Goal: Task Accomplishment & Management: Use online tool/utility

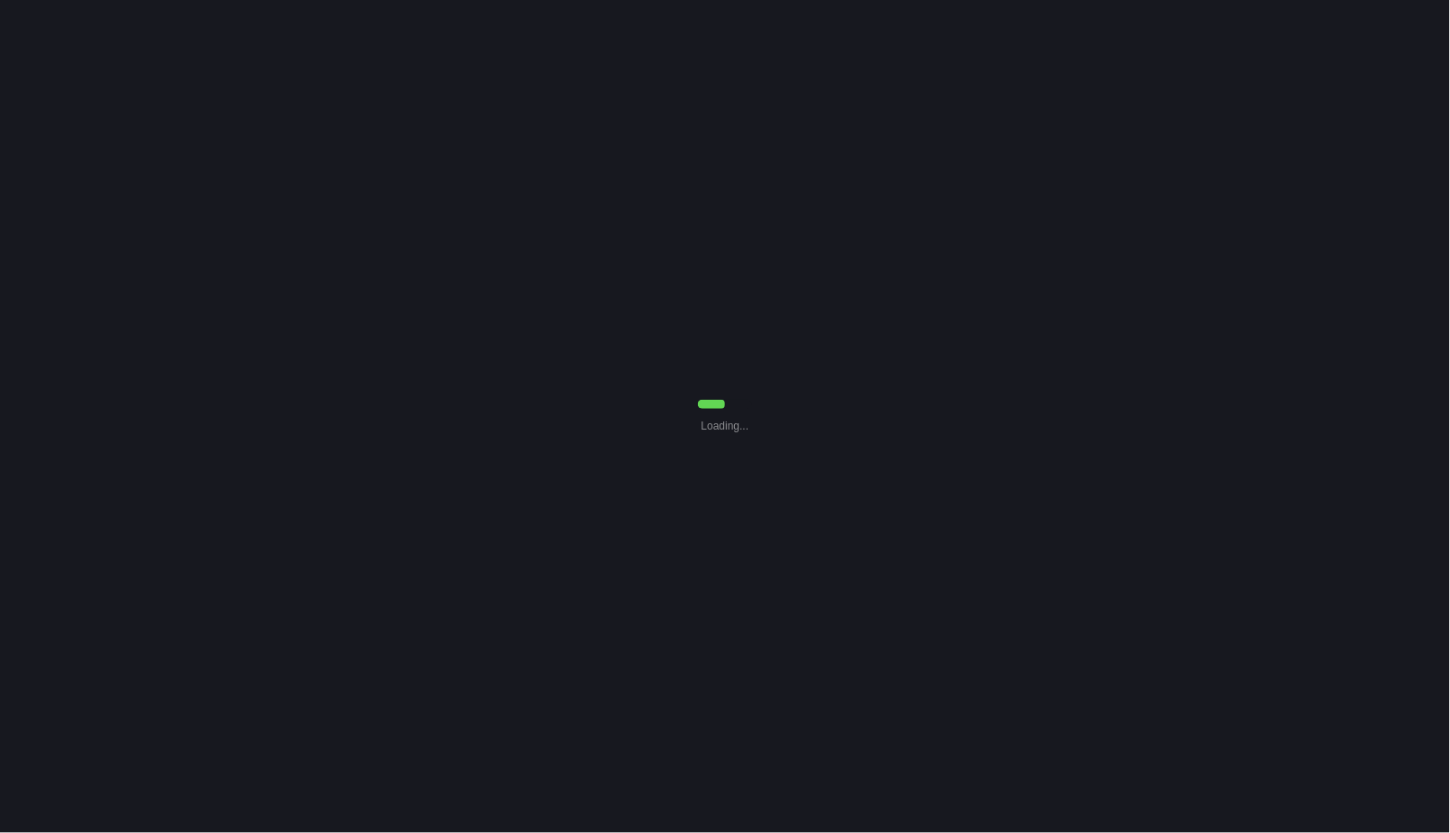
select select "Common Use"
select select "7"
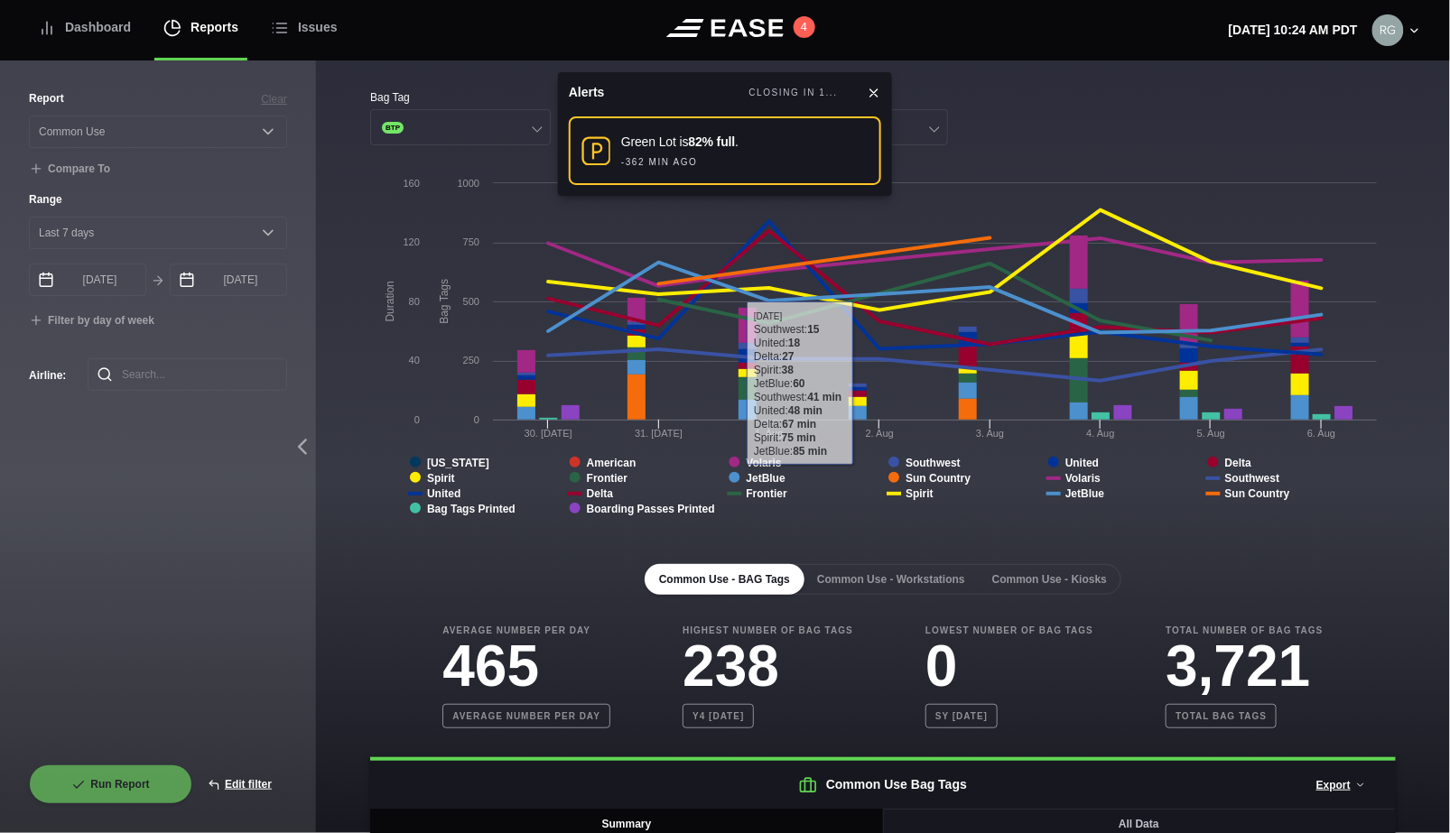
click at [867, 94] on icon at bounding box center [873, 93] width 14 height 14
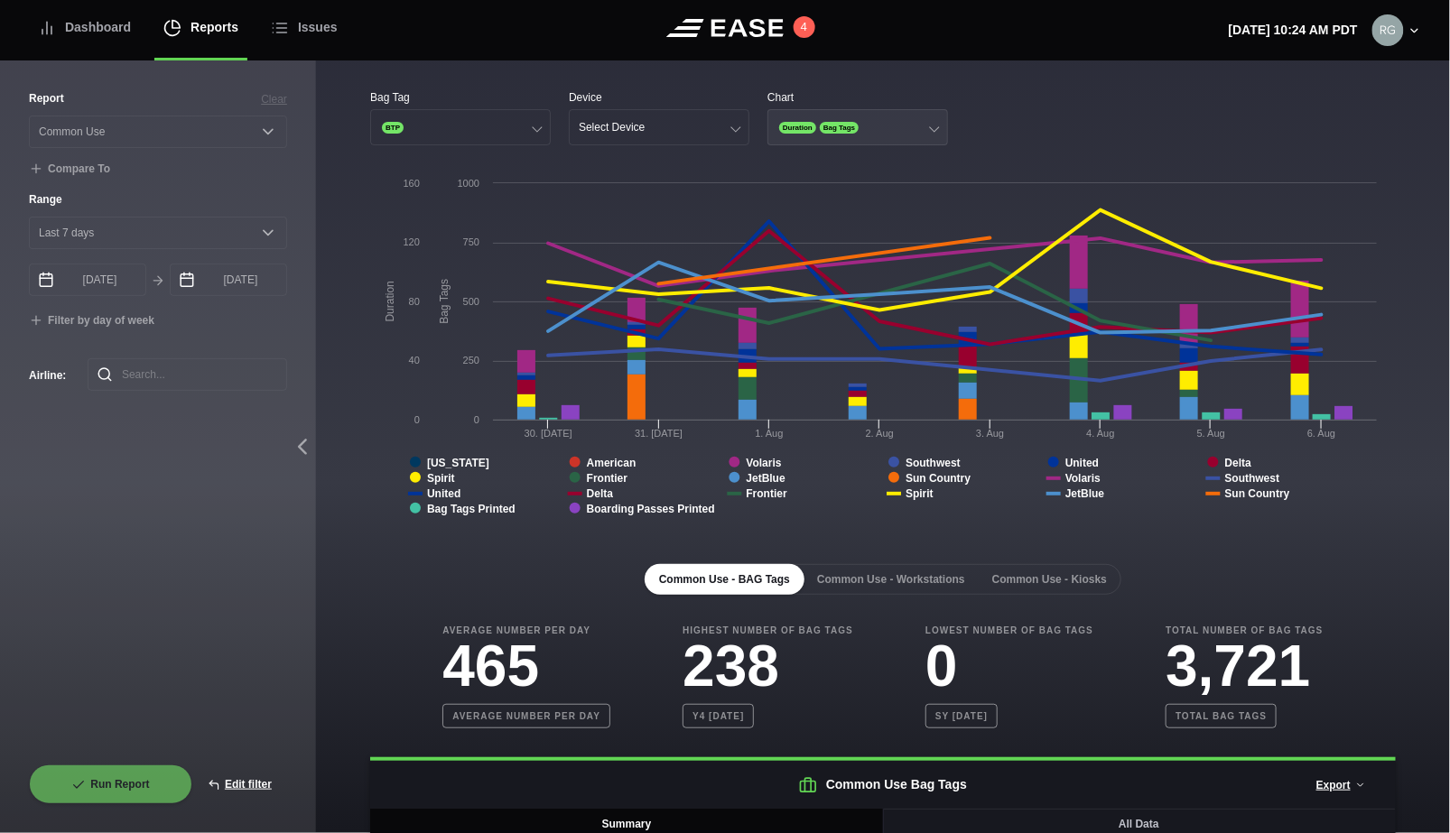
click at [914, 130] on button "Duration Bag Tags" at bounding box center [857, 127] width 181 height 36
click at [926, 160] on div "Duration" at bounding box center [857, 163] width 179 height 34
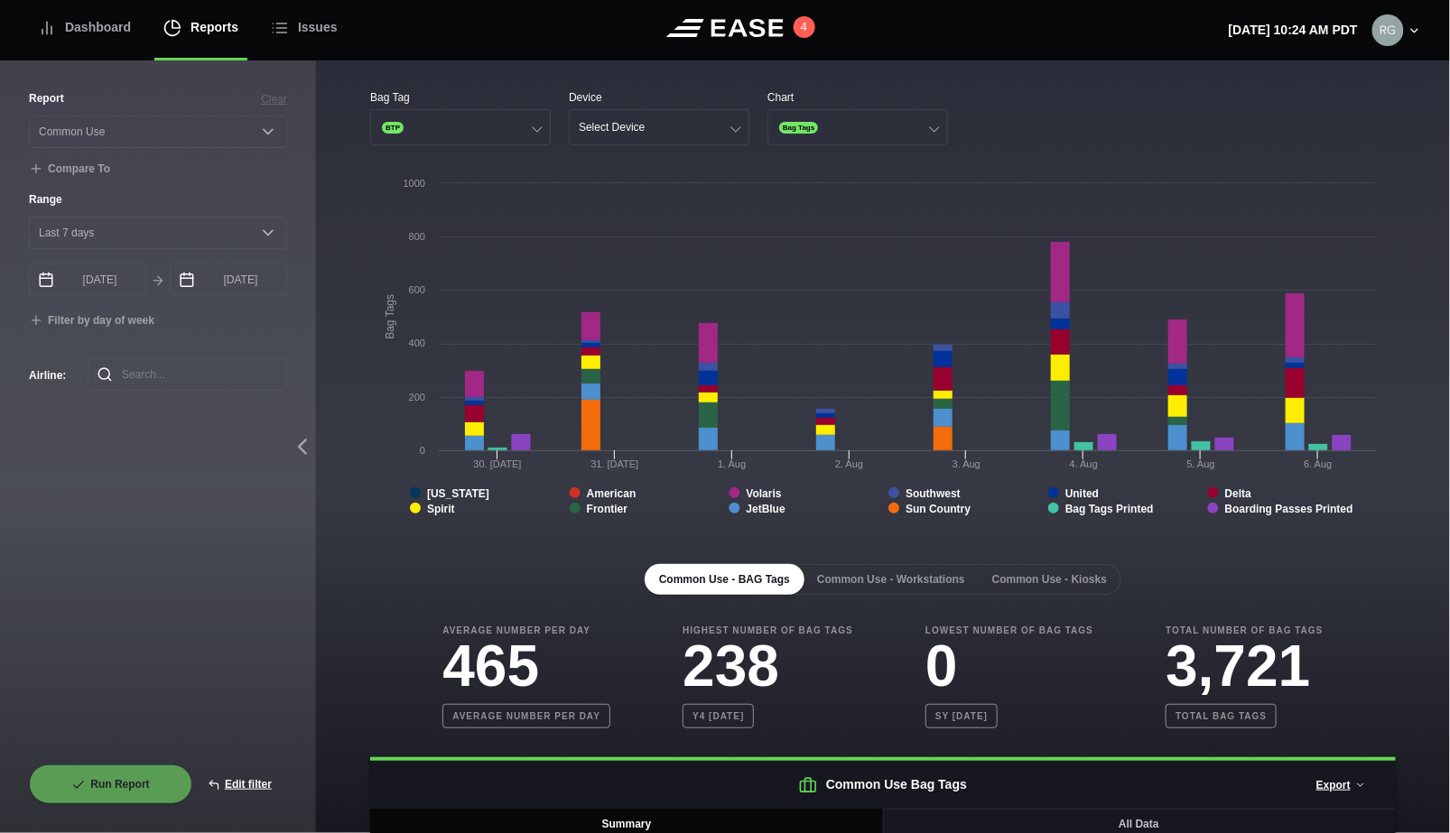
click at [1017, 121] on div "Bag Tag BTP Device Select Device Chart Bag Tags" at bounding box center [882, 117] width 1025 height 56
click at [727, 125] on button "Select Device" at bounding box center [659, 127] width 181 height 36
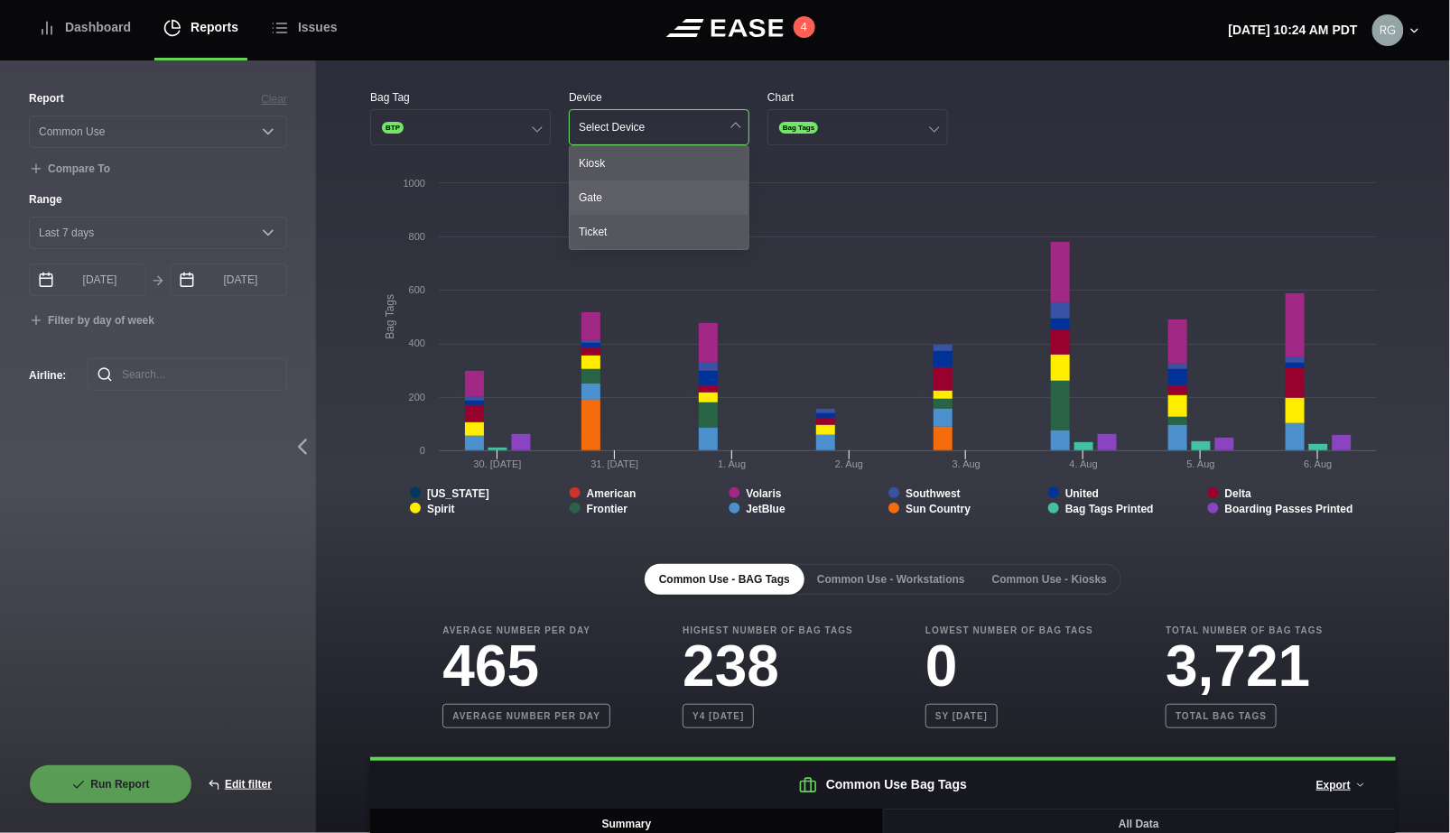
click at [605, 188] on div "Gate" at bounding box center [659, 198] width 179 height 34
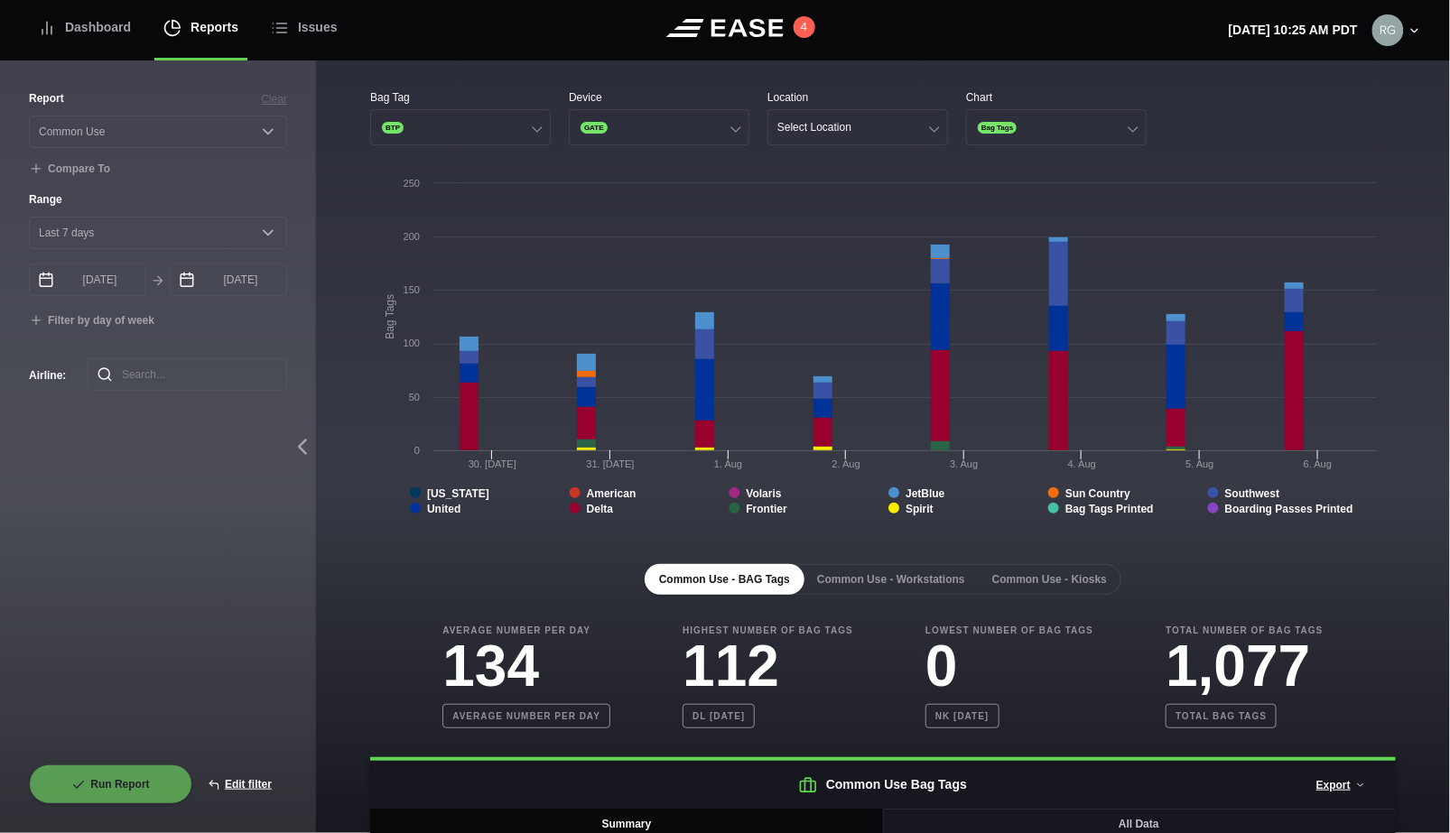
click at [375, 521] on rect at bounding box center [877, 354] width 1015 height 361
click at [241, 773] on button "Edit filter" at bounding box center [239, 784] width 95 height 40
select select "Common Use"
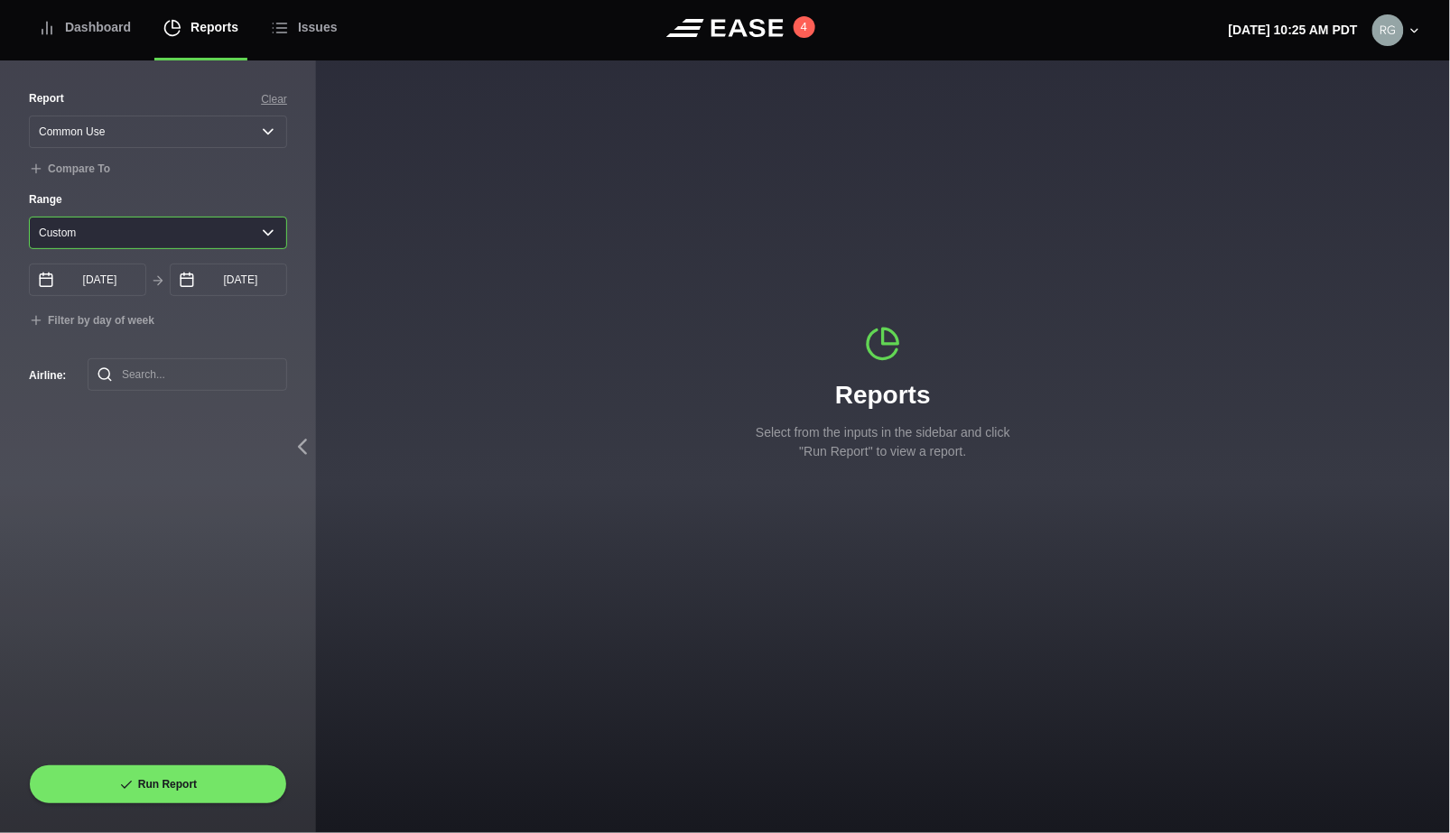
click at [275, 230] on select "Yesterday Last 7 days Last 14 days Last 30 days Last 6 weeks Custom" at bounding box center [158, 233] width 258 height 32
select select "1"
click at [29, 221] on select "Yesterday Last 7 days Last 14 days Last 30 days Last 6 weeks Custom" at bounding box center [158, 233] width 258 height 32
type input "09/15/2025"
type input "09/16/2025"
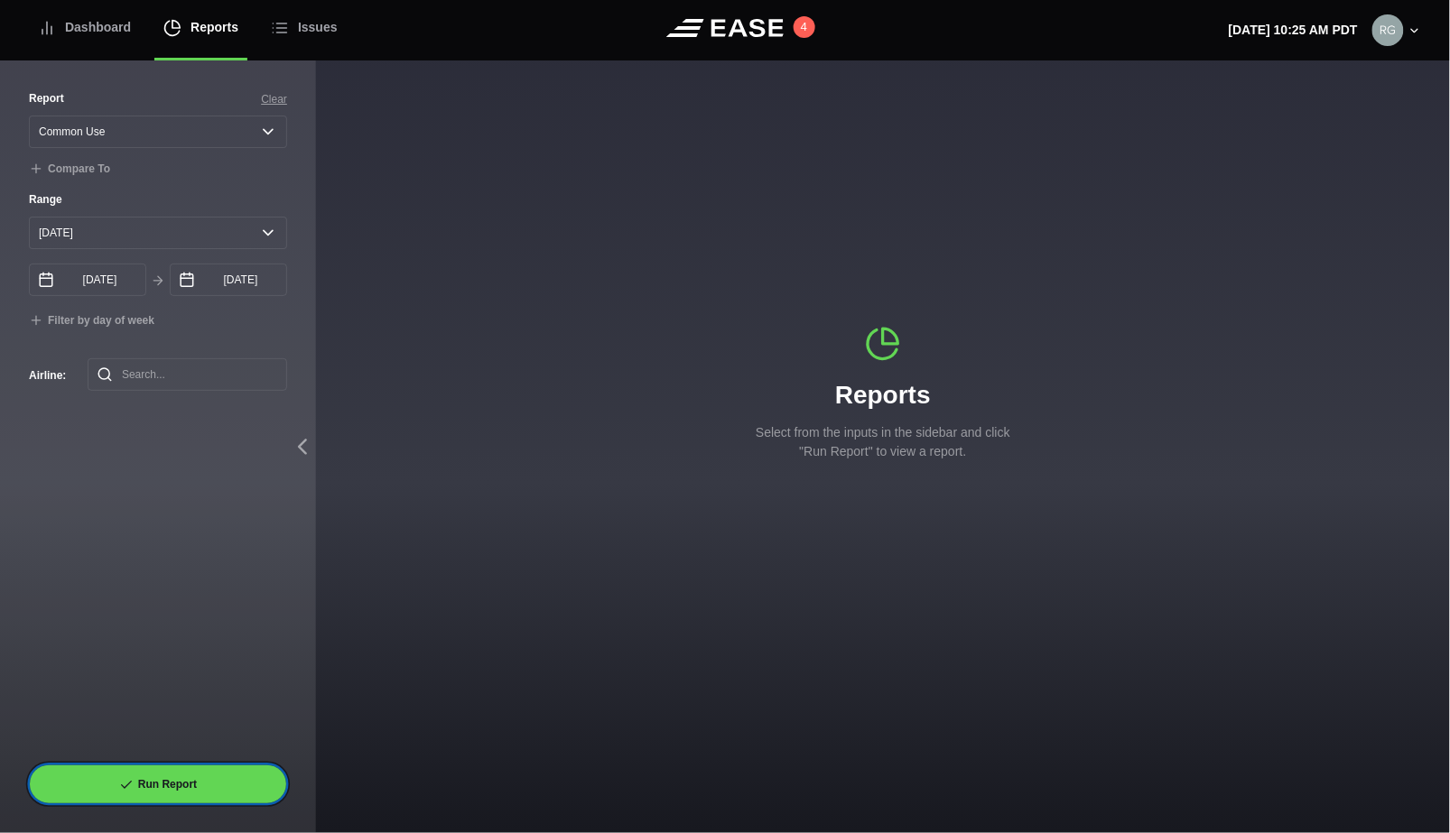
click at [166, 783] on button "Run Report" at bounding box center [158, 784] width 258 height 40
select select "Common Use"
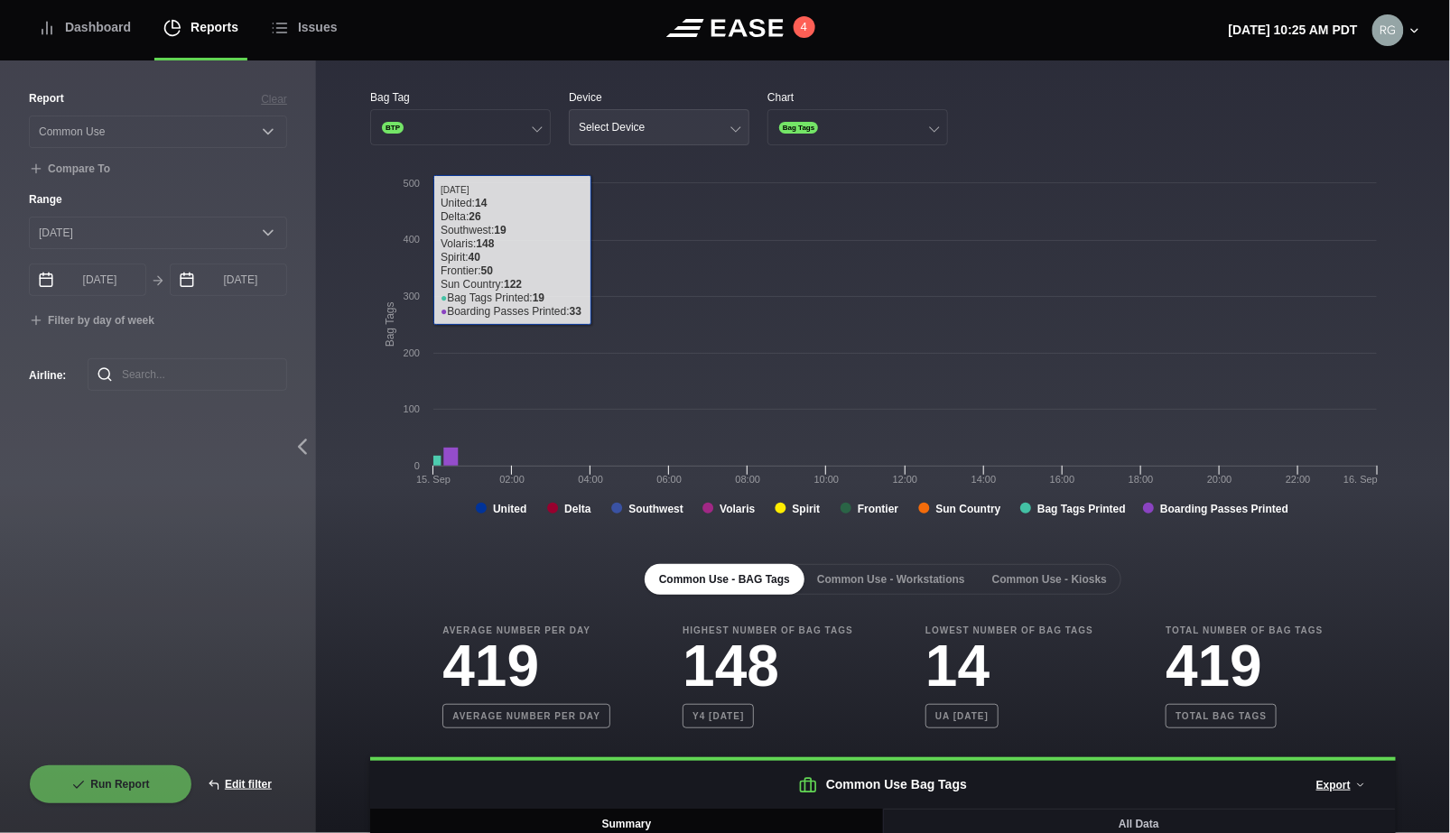
click at [738, 116] on button "Select Device" at bounding box center [659, 127] width 181 height 36
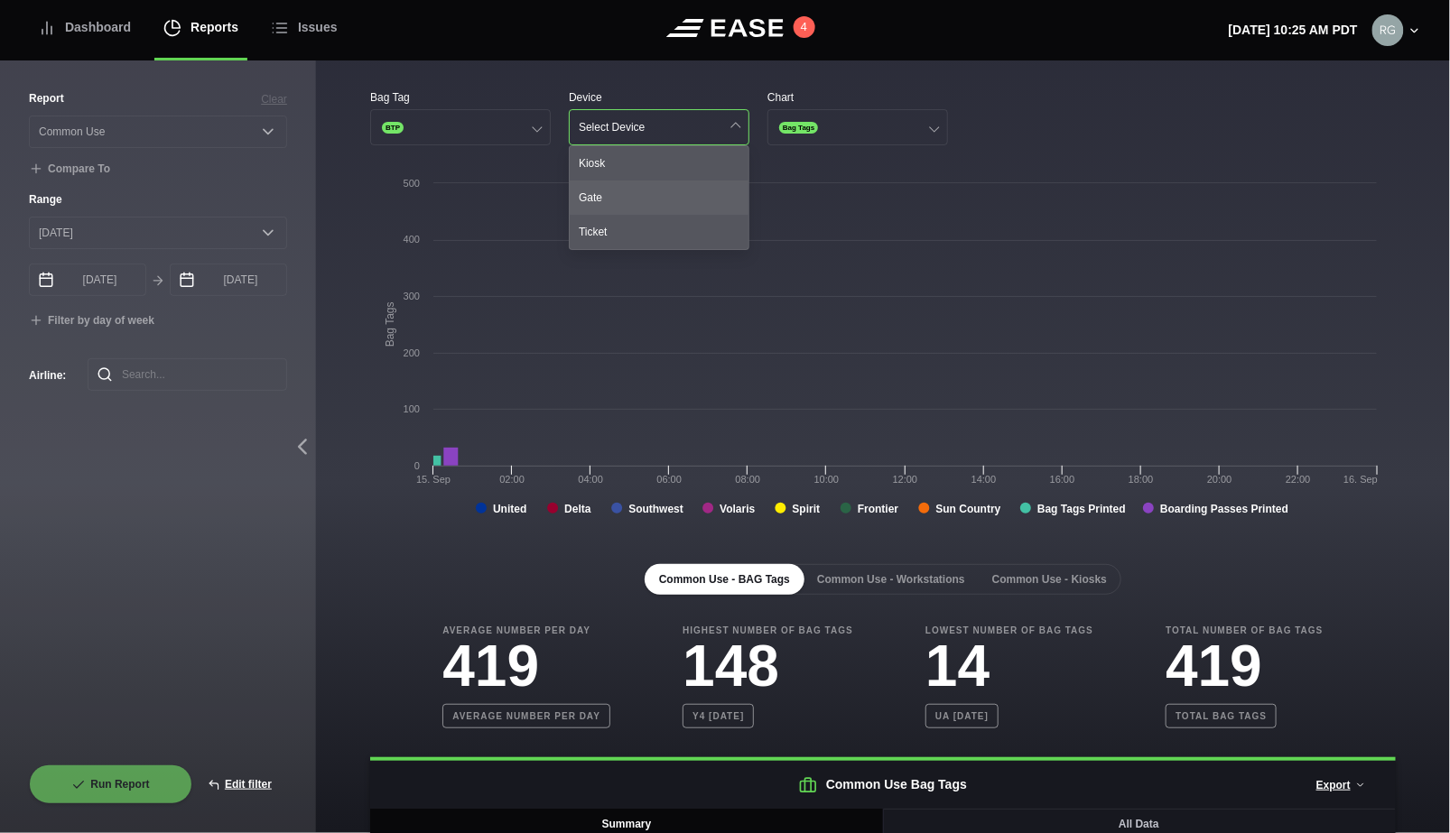
click at [641, 201] on div "Gate" at bounding box center [659, 198] width 179 height 34
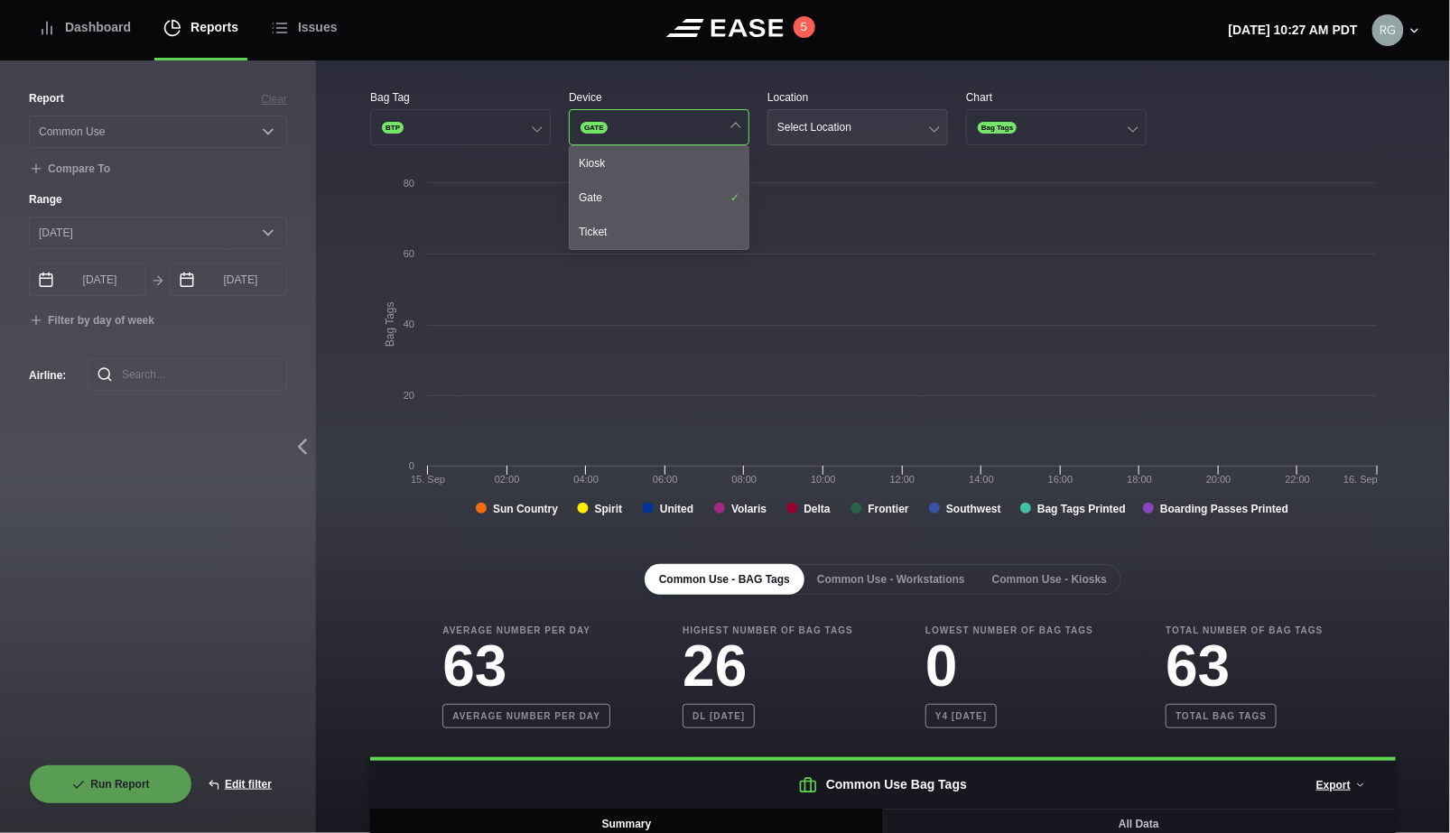
click at [859, 116] on button "Select Location" at bounding box center [857, 127] width 181 height 36
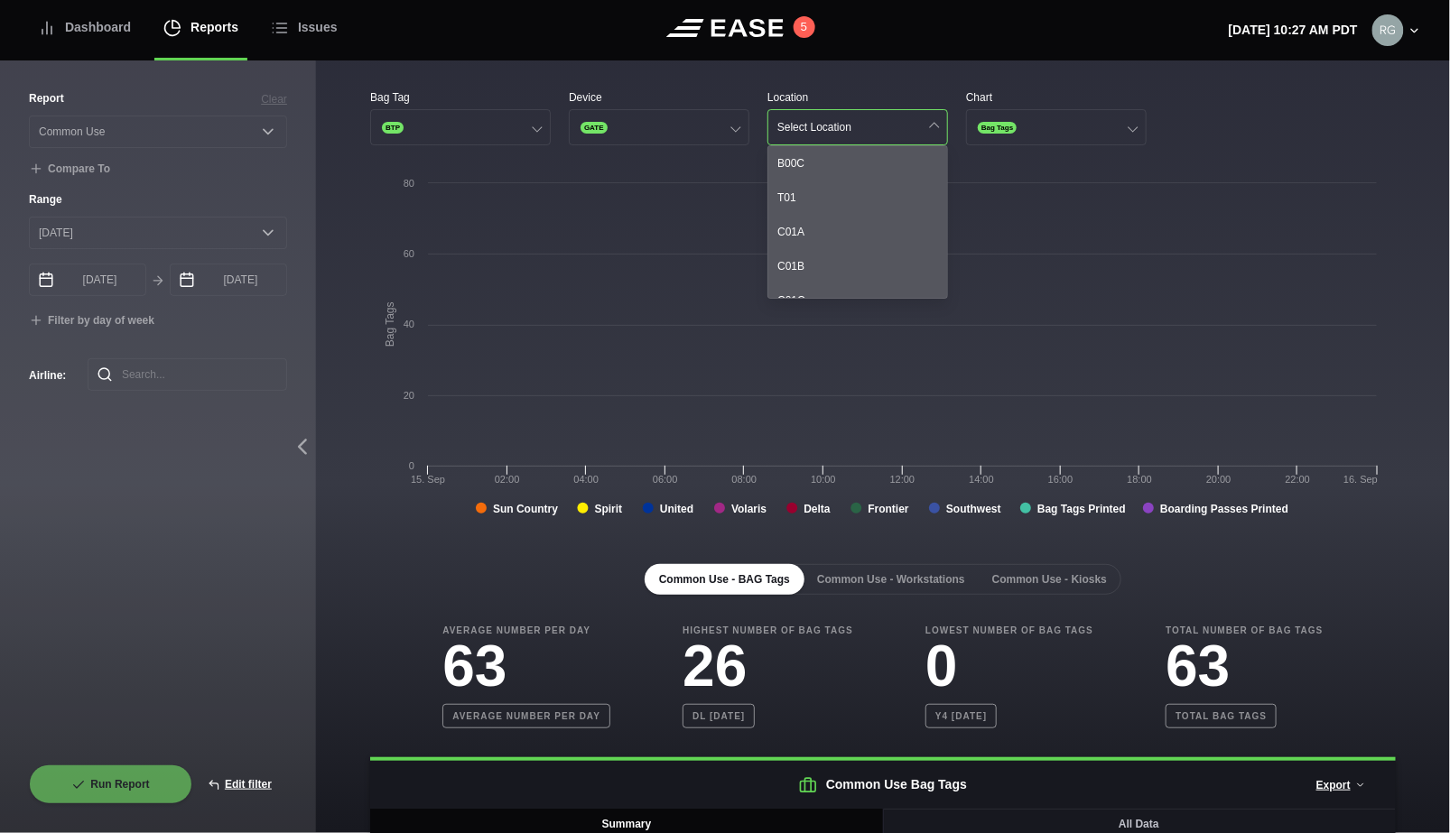
click at [916, 69] on div "Bag Tag BTP Device GATE Location Select Location B00C T01 C01A C01B C01C B02A C…" at bounding box center [883, 596] width 1134 height 1072
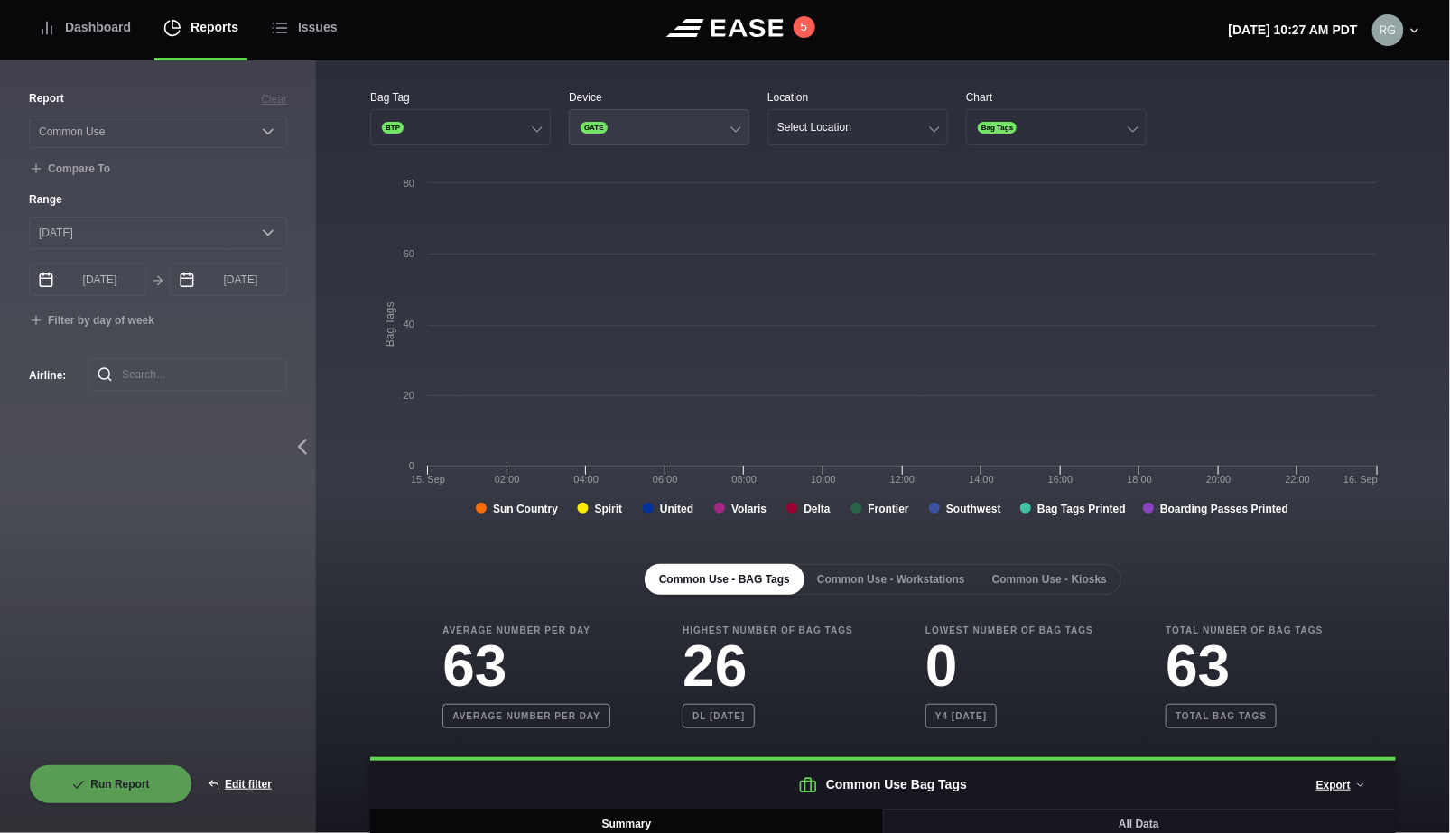
click at [731, 136] on button "GATE" at bounding box center [659, 127] width 181 height 36
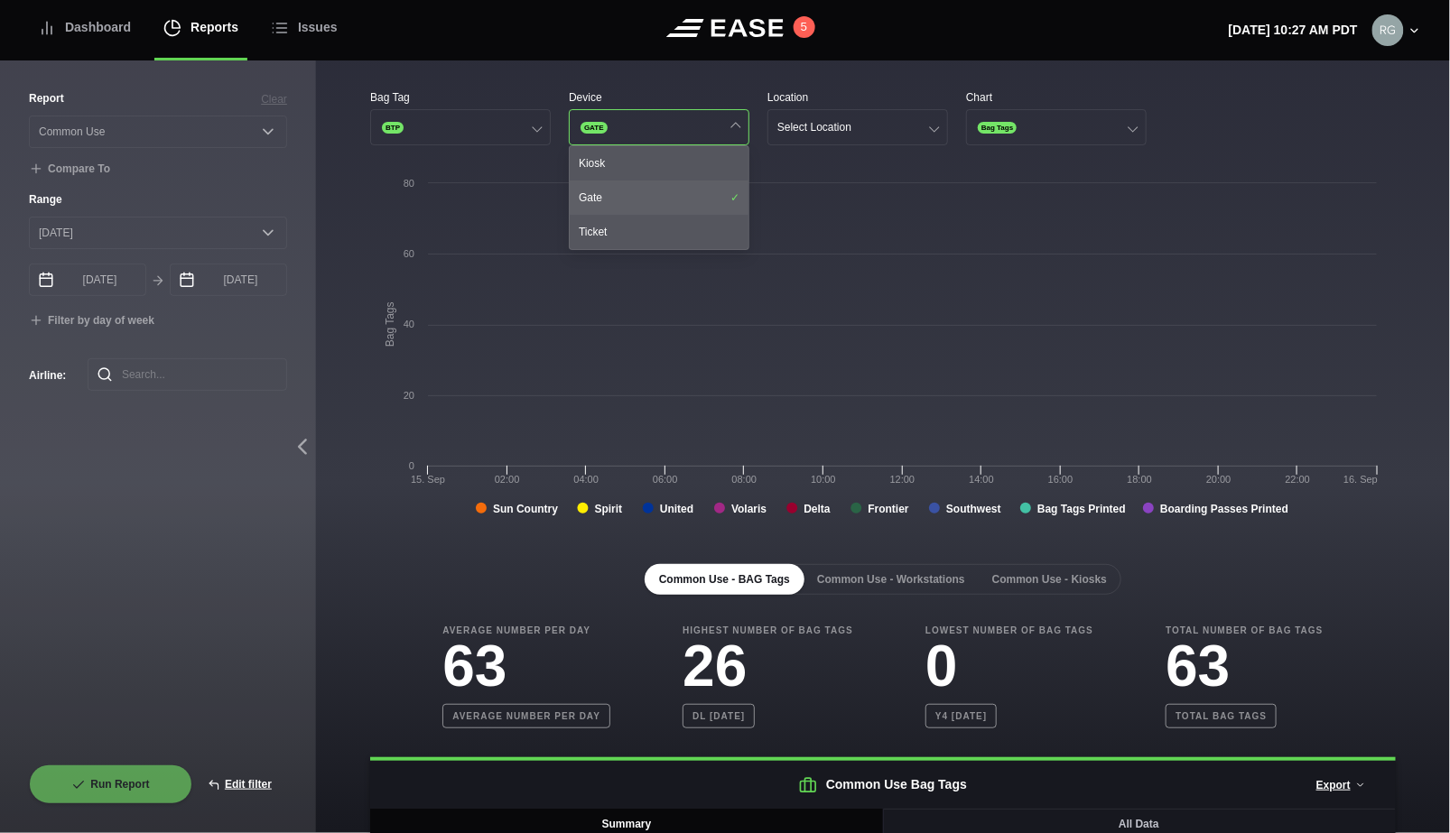
click at [693, 203] on div "Gate" at bounding box center [659, 198] width 179 height 34
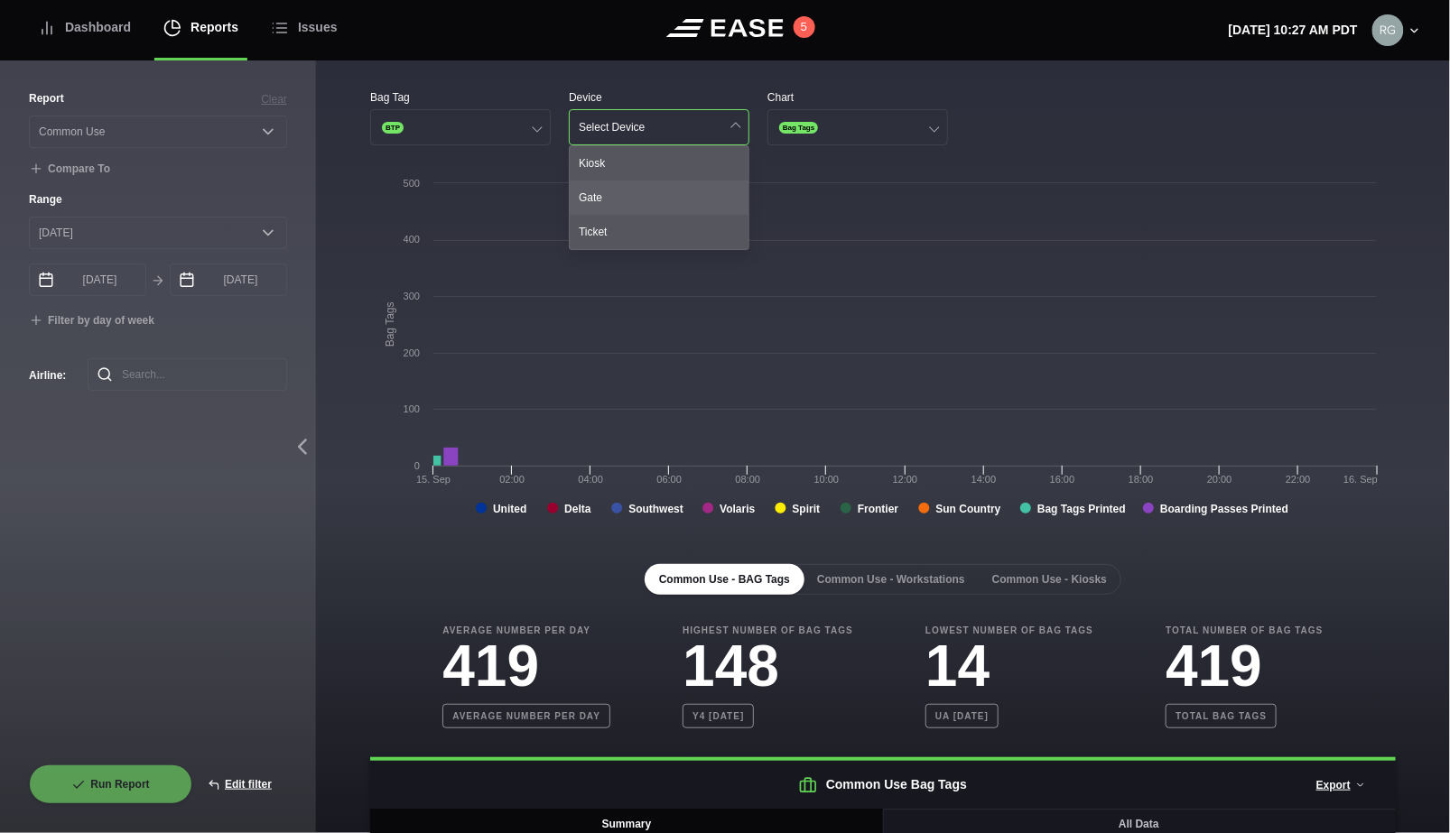
click at [693, 201] on div "Gate" at bounding box center [659, 198] width 179 height 34
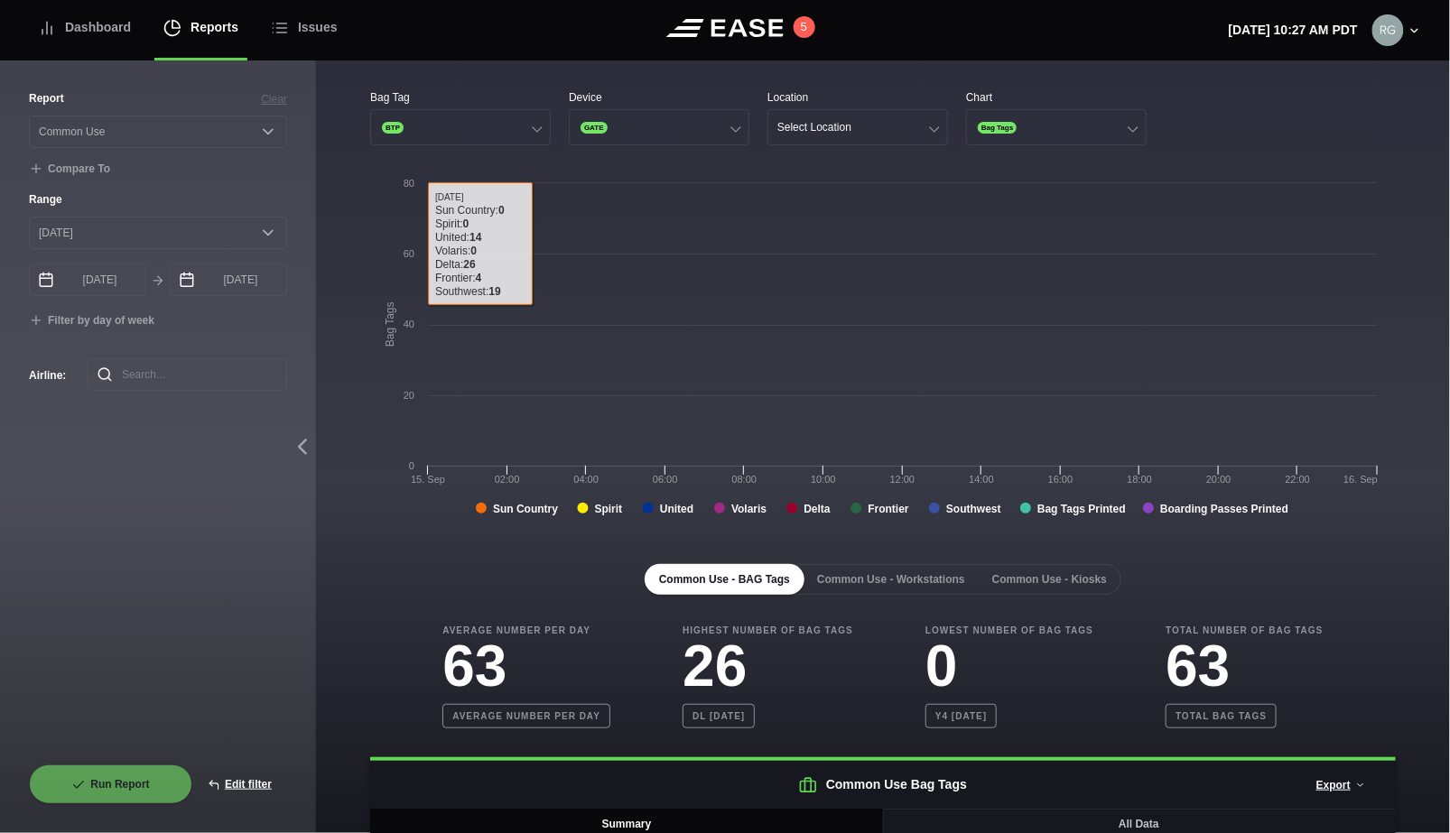
click at [428, 573] on div "Common Use - BAG Tags Common Use - Workstations Common Use - Kiosks" at bounding box center [882, 579] width 1025 height 31
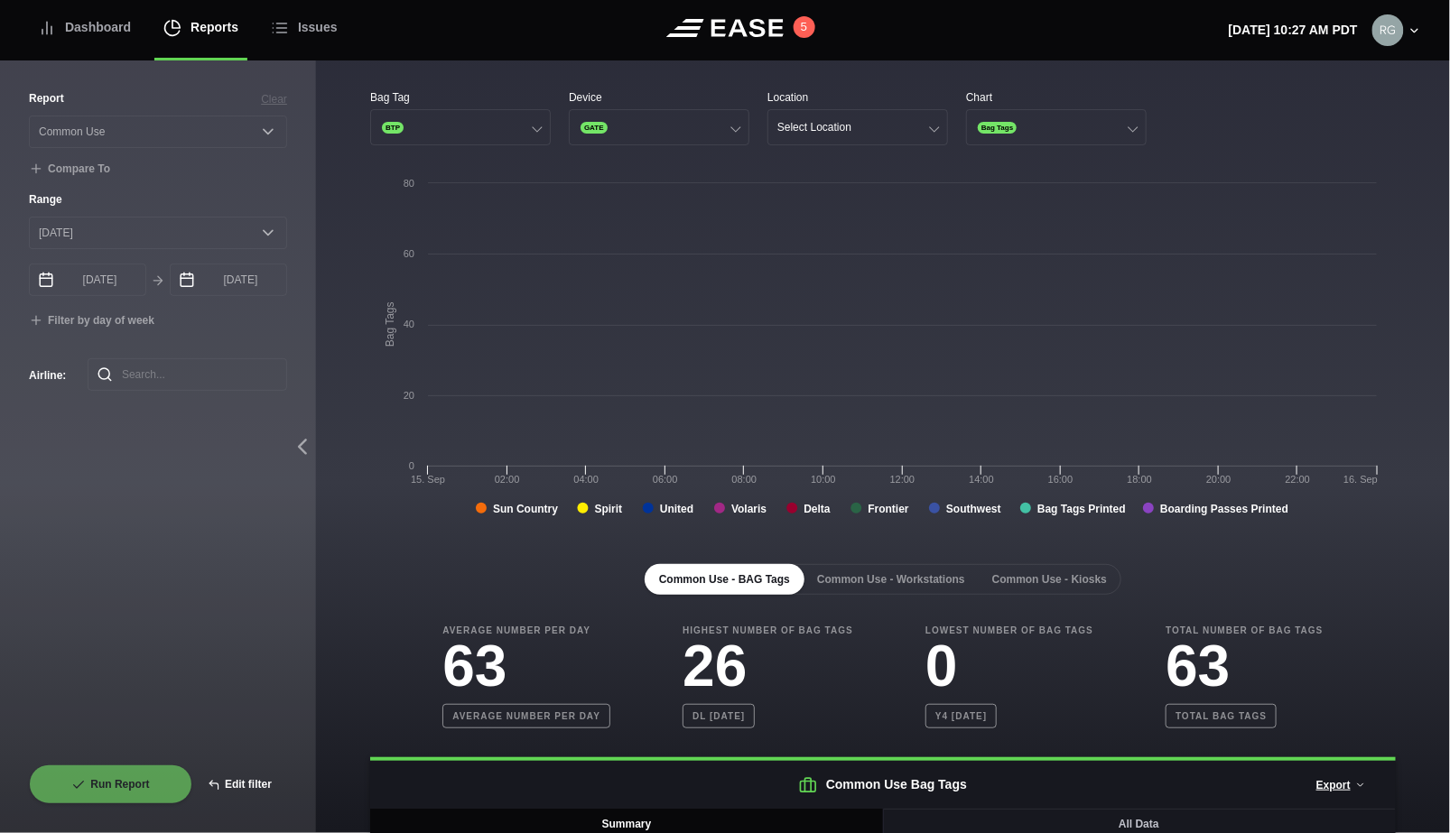
click at [257, 772] on button "Edit filter" at bounding box center [239, 784] width 95 height 40
select select "Common Use"
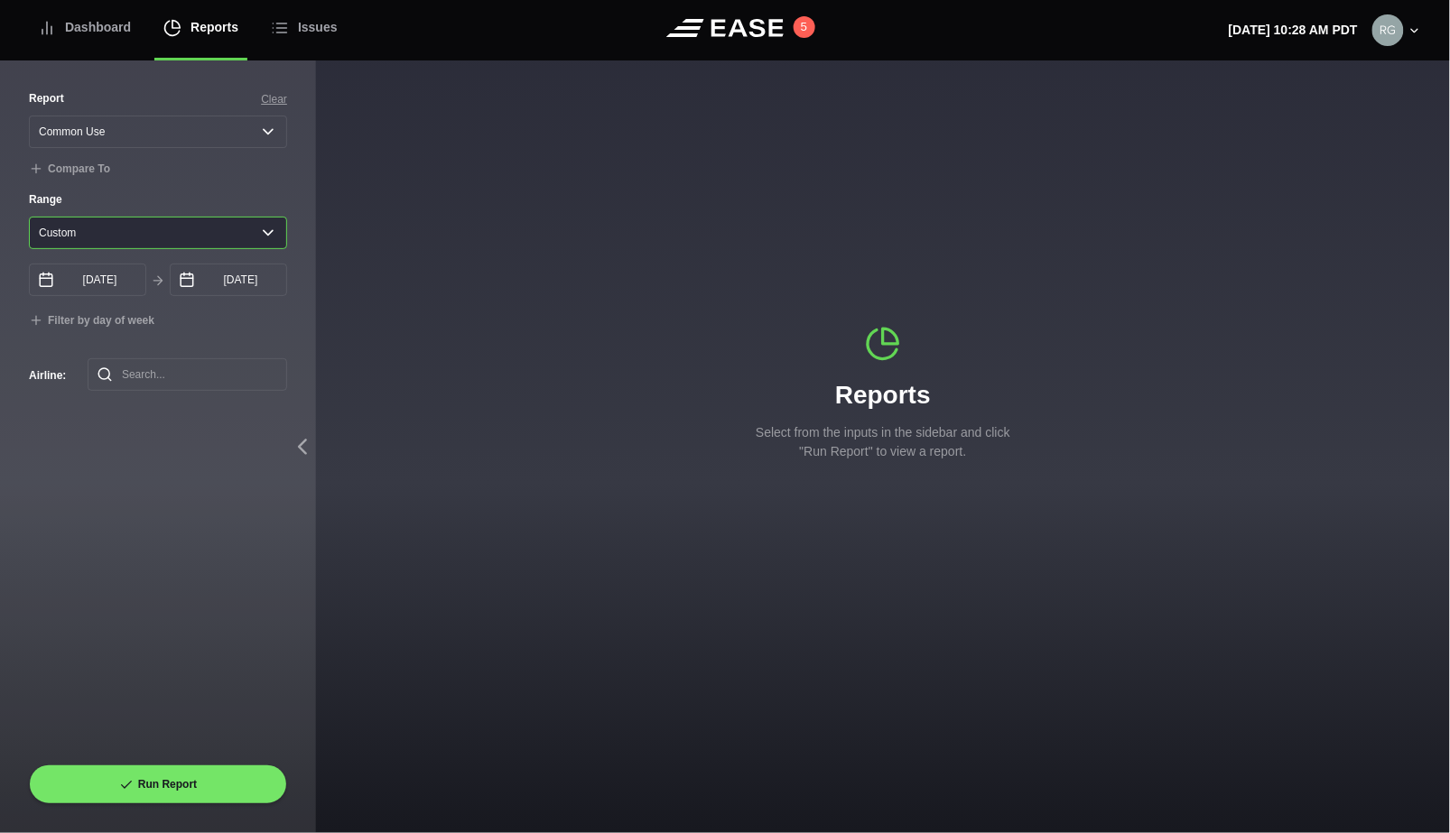
click at [226, 240] on select "Yesterday Last 7 days Last 14 days Last 30 days Last 6 weeks Custom" at bounding box center [158, 233] width 258 height 32
select select "7"
click at [29, 221] on select "Yesterday Last 7 days Last 14 days Last 30 days Last 6 weeks Custom" at bounding box center [158, 233] width 258 height 32
type input "09/09/2025"
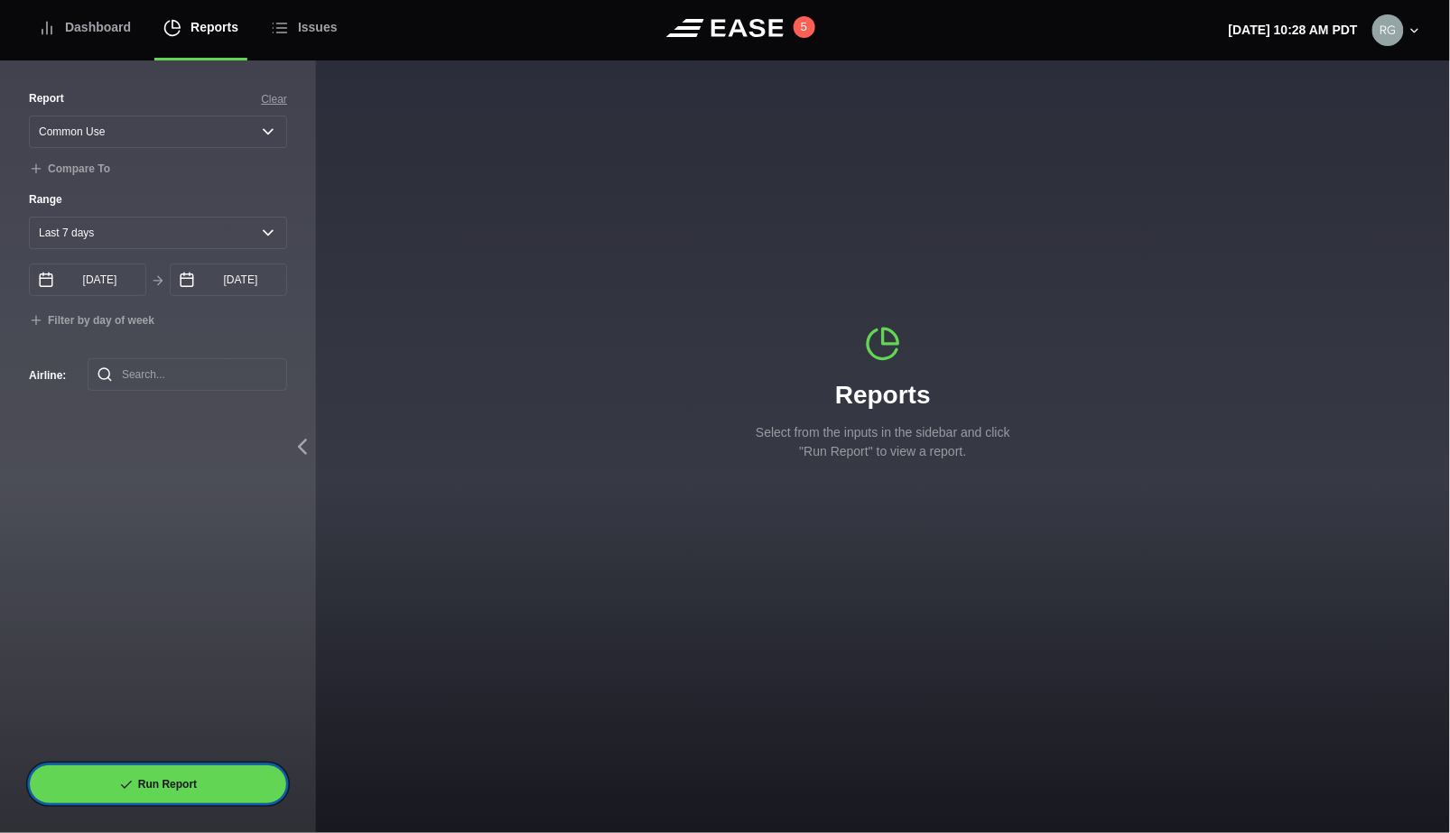
click at [174, 779] on button "Run Report" at bounding box center [158, 784] width 258 height 40
select select "Common Use"
select select "7"
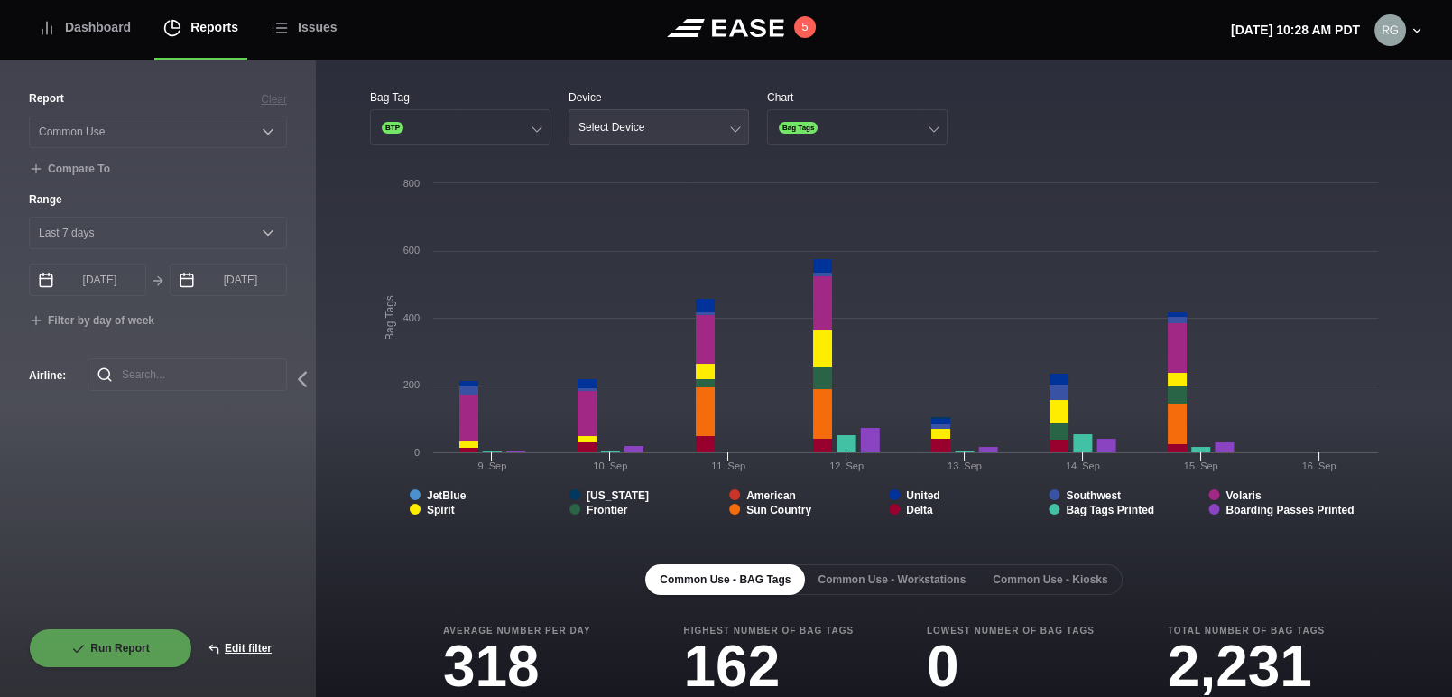
click at [713, 128] on button "Select Device" at bounding box center [659, 127] width 181 height 36
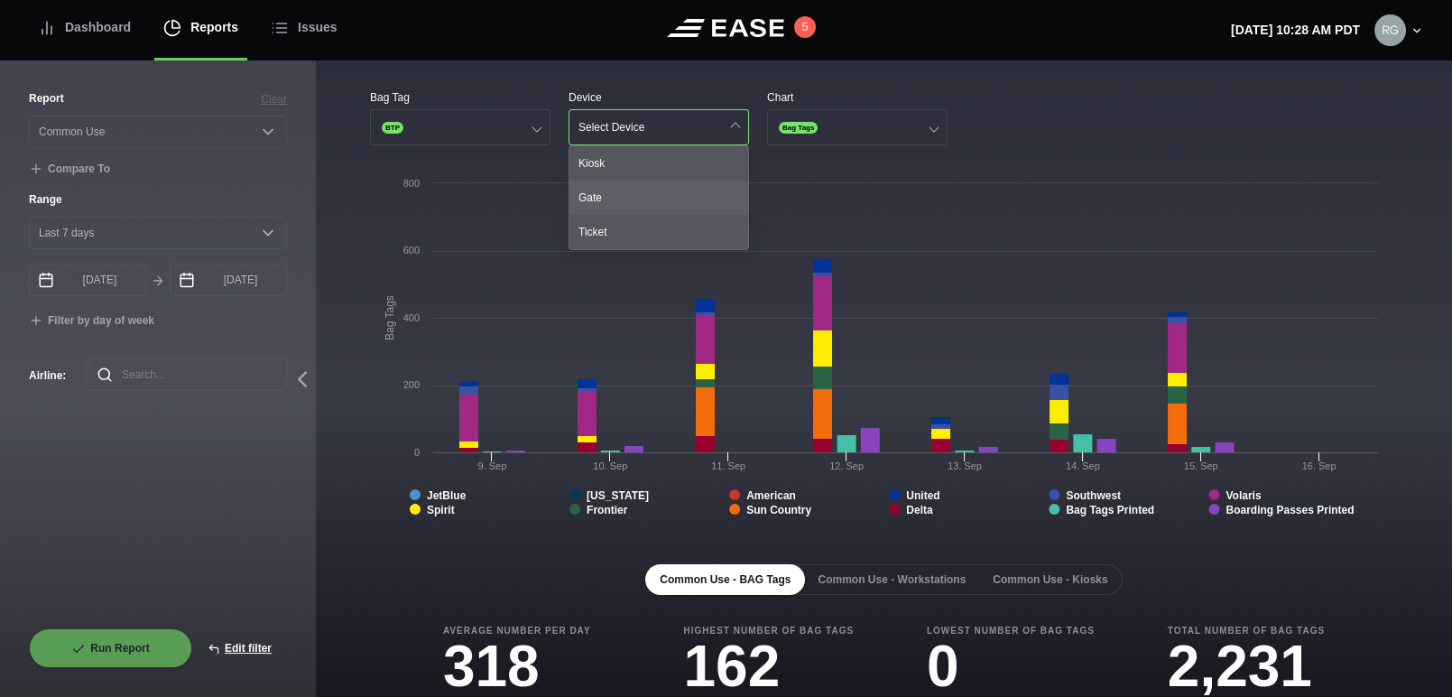
click at [628, 195] on div "Gate" at bounding box center [659, 198] width 179 height 34
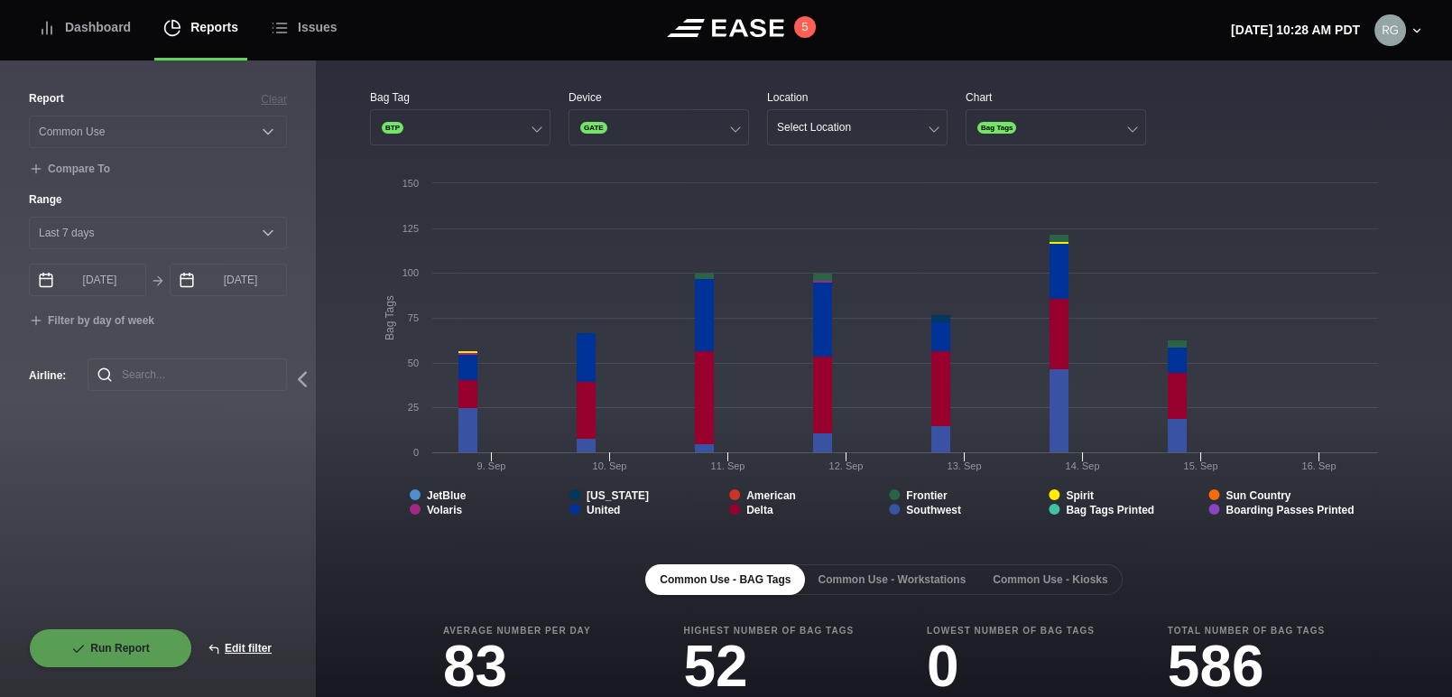
click at [869, 161] on div "Bag Tag BTP Device GATE Location Select Location Chart Bag Tags Created with Hi…" at bounding box center [884, 656] width 1028 height 1135
click at [930, 126] on div at bounding box center [934, 127] width 10 height 10
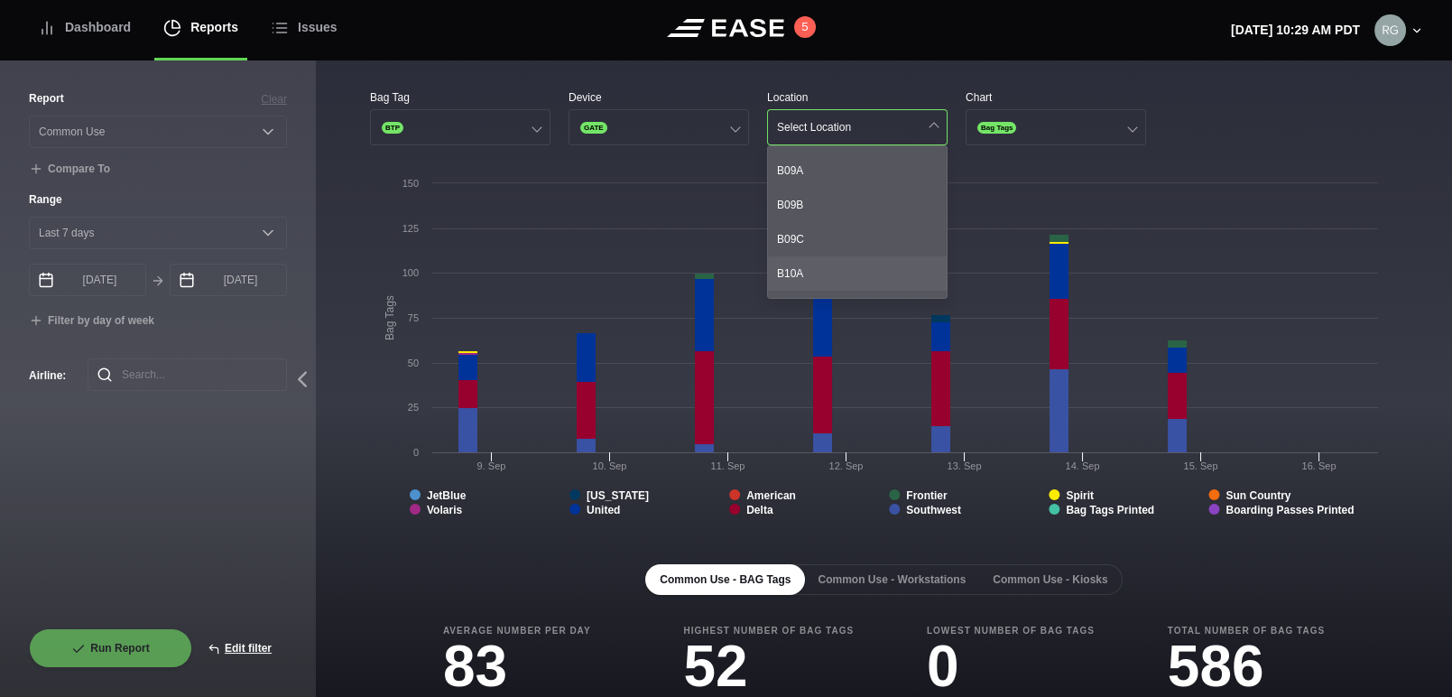
scroll to position [850, 0]
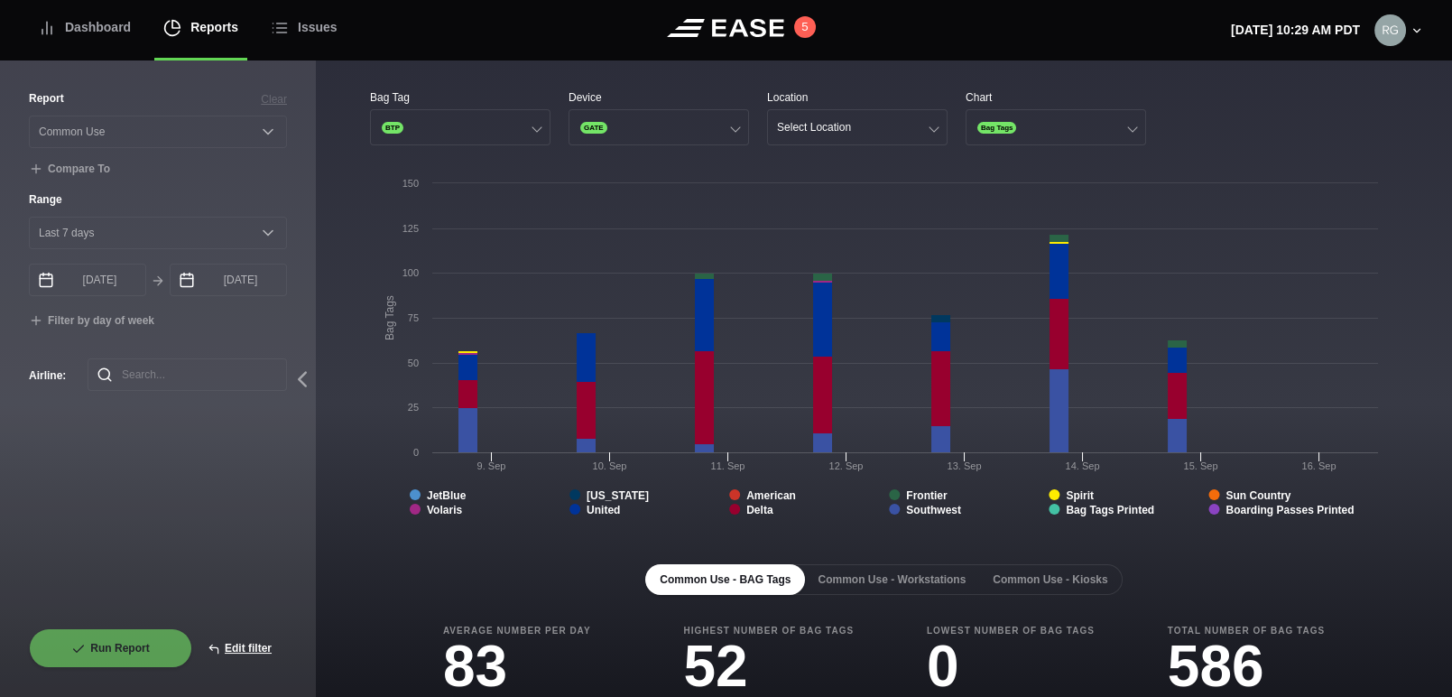
click at [1258, 129] on div "Bag Tag BTP Device GATE Location Select Location Chart Bag Tags" at bounding box center [884, 117] width 1028 height 56
click at [227, 640] on button "Edit filter" at bounding box center [239, 648] width 95 height 40
select select "Common Use"
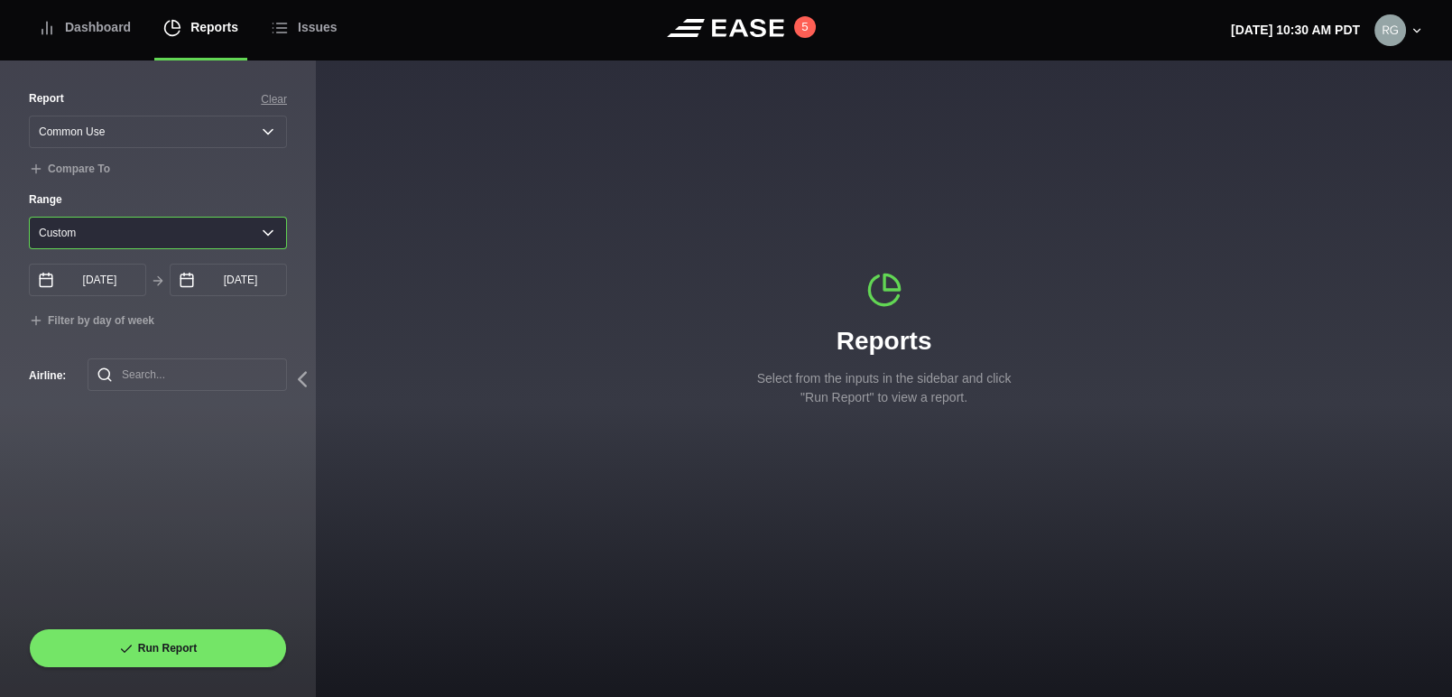
click at [267, 238] on select "Yesterday Last 7 days Last 14 days Last 30 days Last 6 weeks Custom" at bounding box center [158, 233] width 258 height 32
select select "1"
click at [29, 220] on select "Yesterday Last 7 days Last 14 days Last 30 days Last 6 weeks Custom" at bounding box center [158, 233] width 258 height 32
type input "09/15/2025"
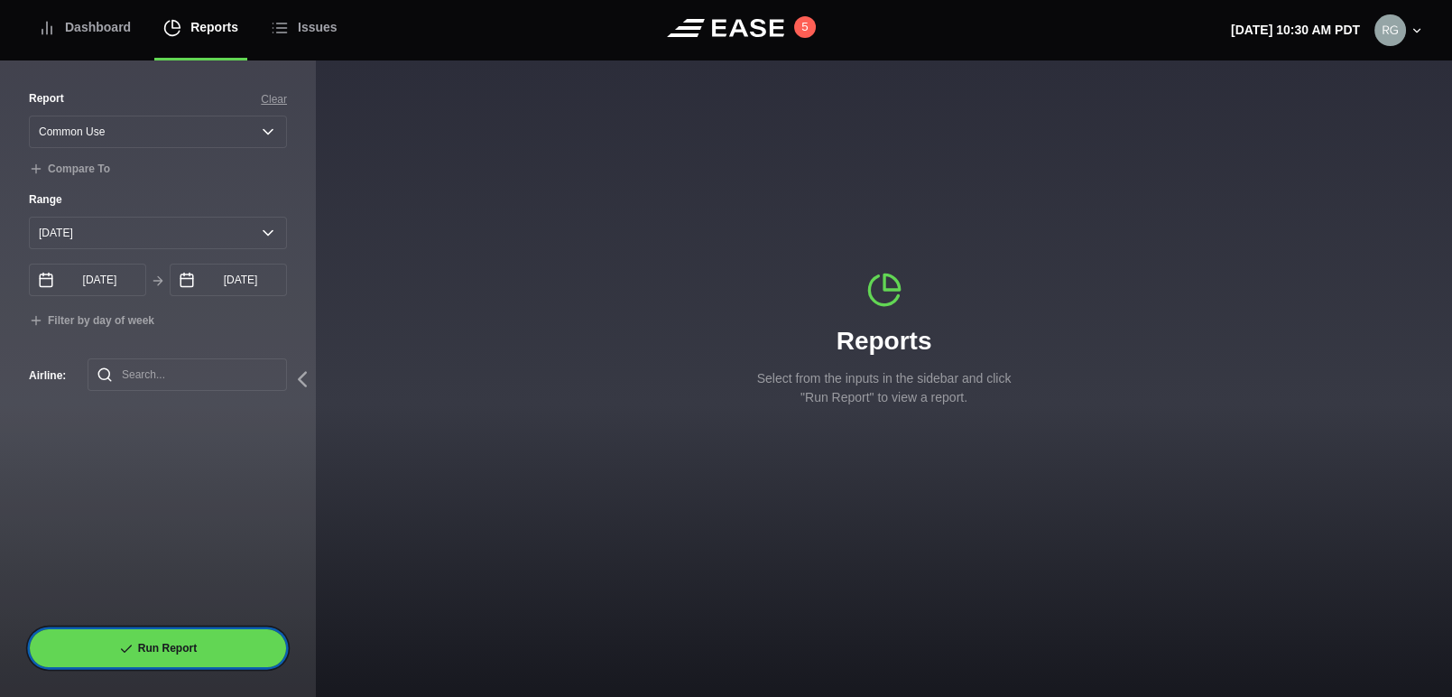
click at [150, 646] on button "Run Report" at bounding box center [158, 648] width 258 height 40
select select "Common Use"
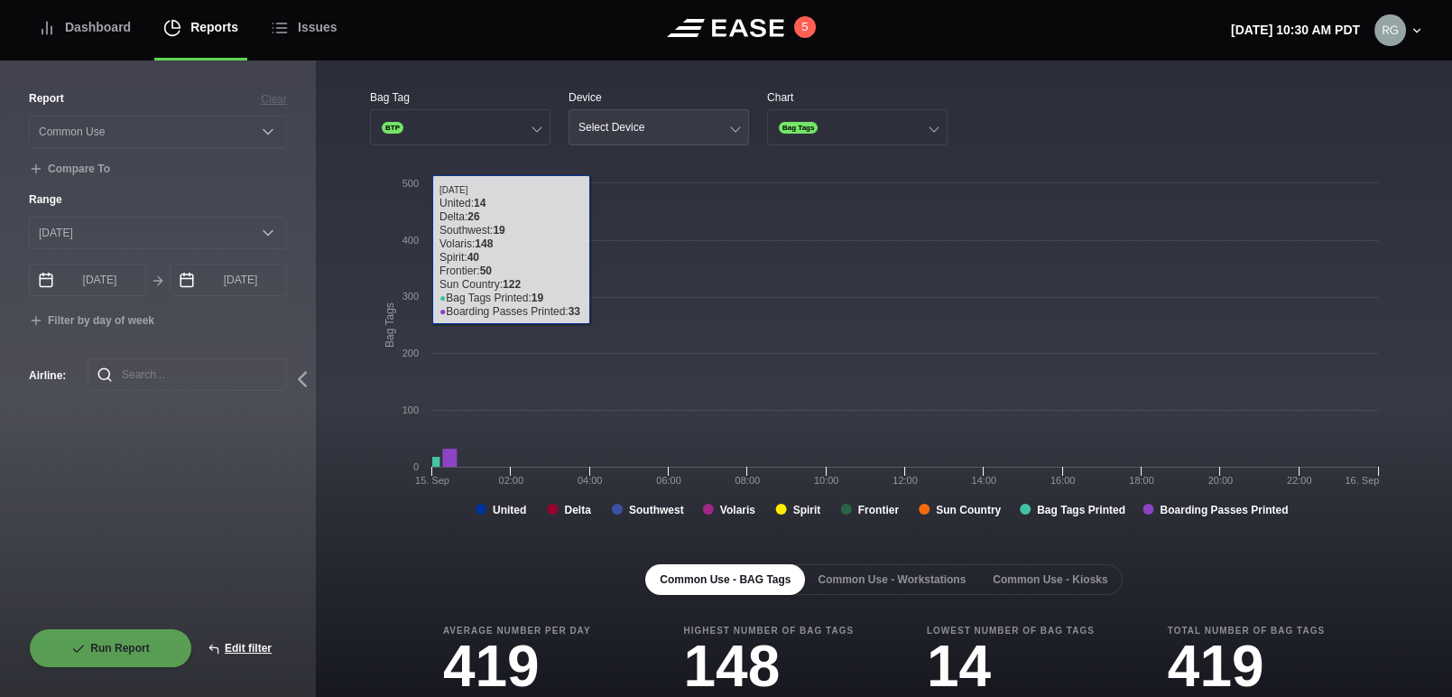
click at [655, 120] on button "Select Device" at bounding box center [659, 127] width 181 height 36
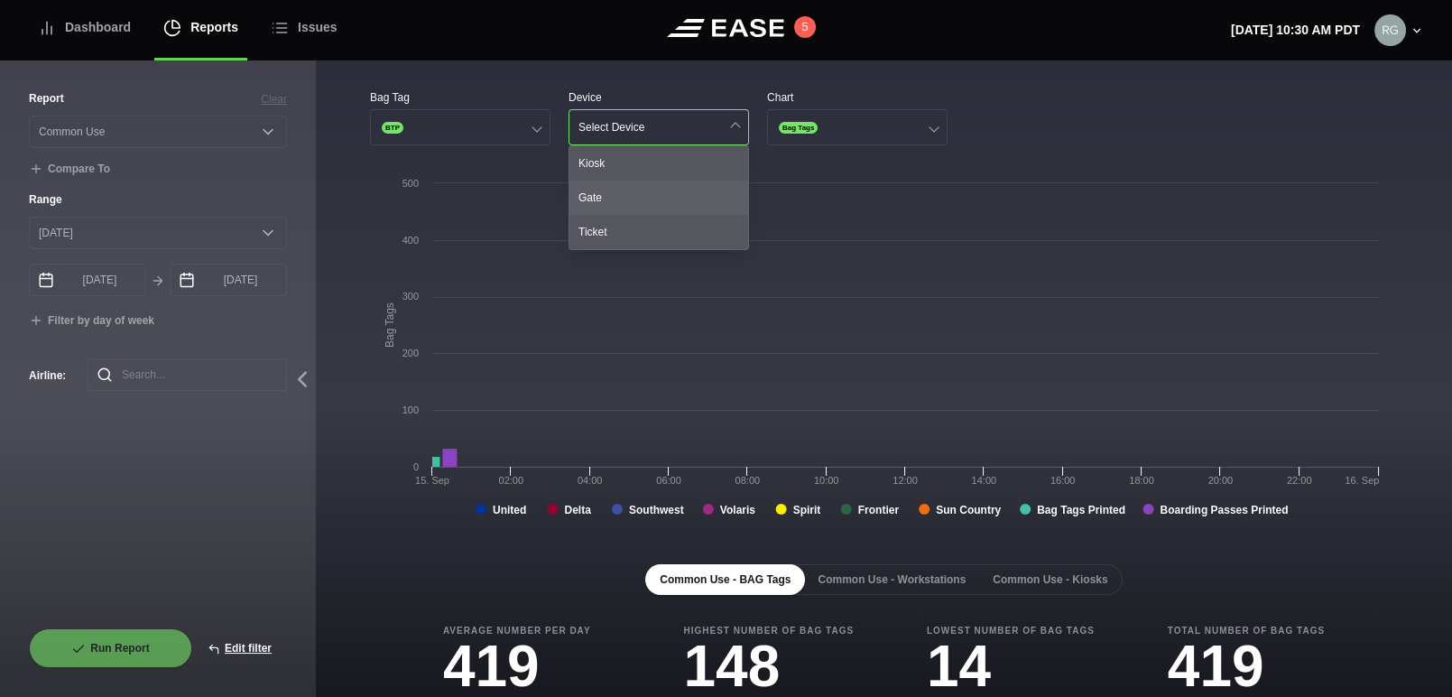
click at [600, 208] on div "Gate" at bounding box center [659, 198] width 179 height 34
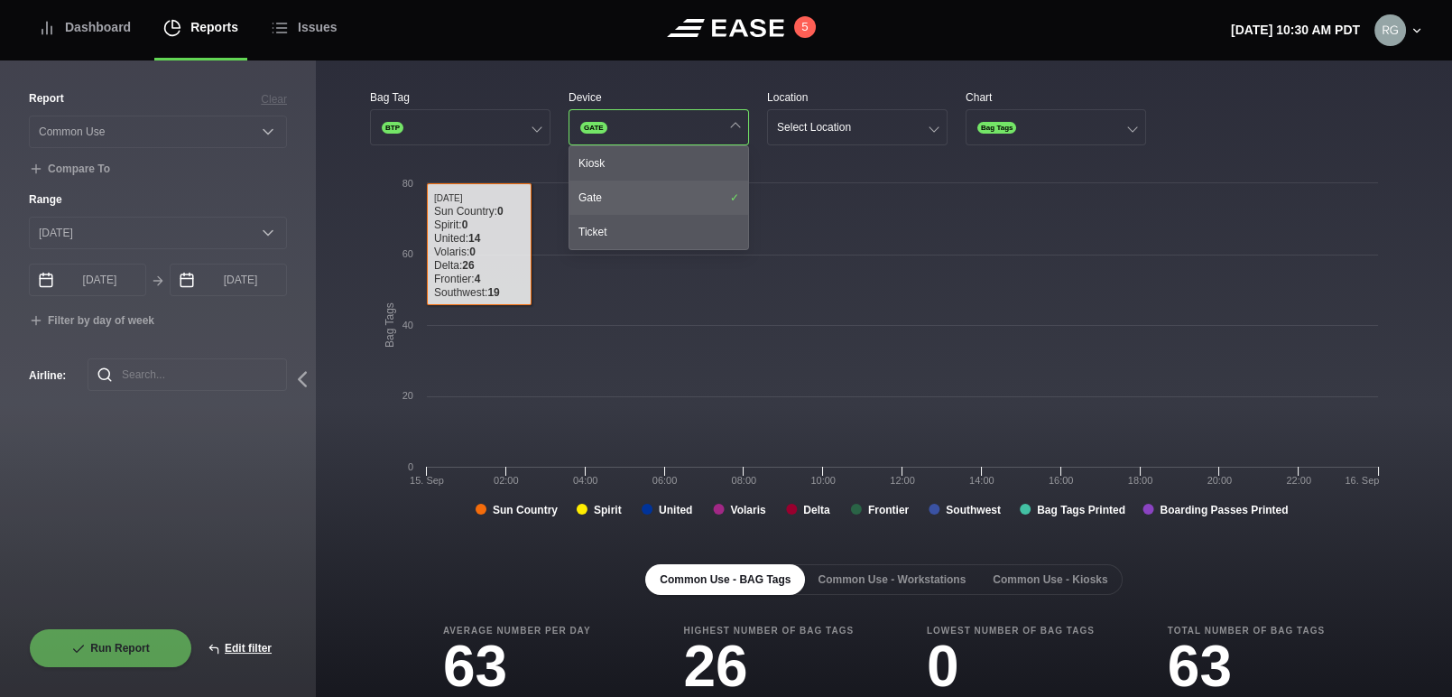
click at [678, 200] on div "Gate" at bounding box center [659, 198] width 179 height 34
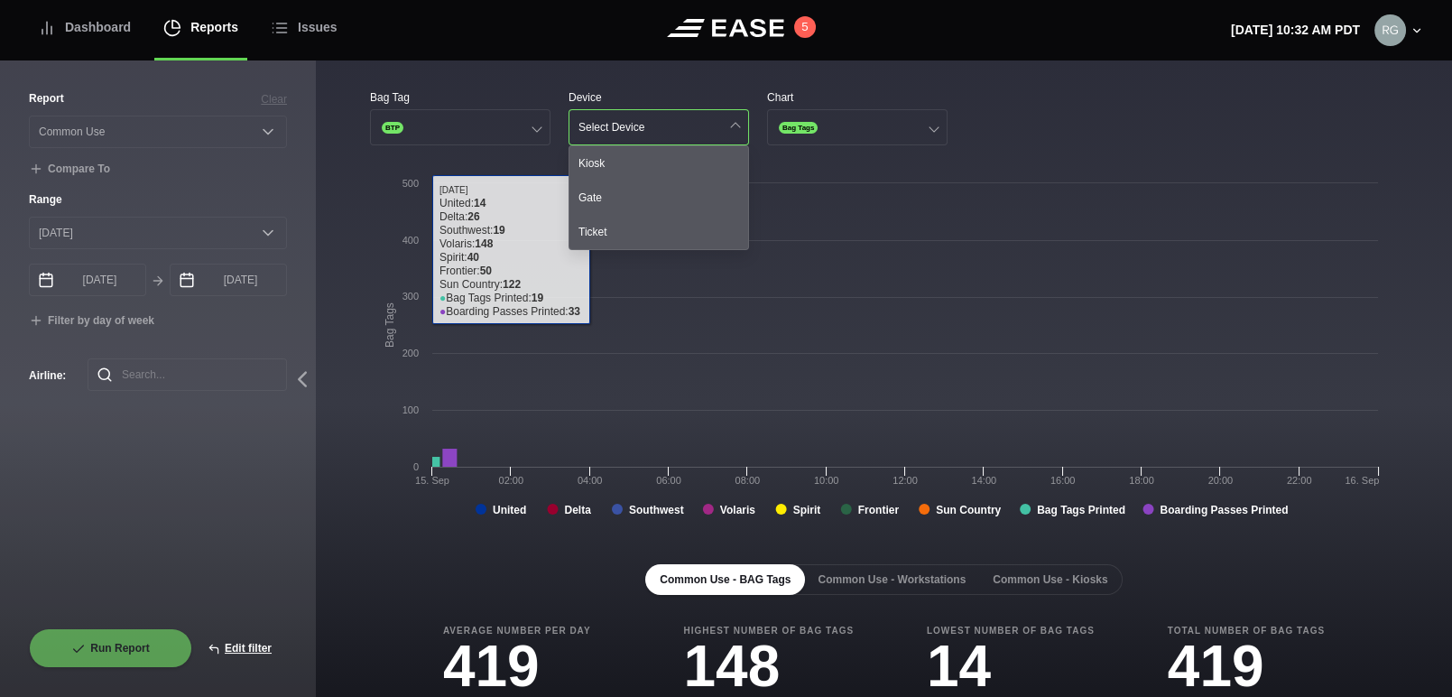
click at [1159, 85] on div "Bag Tag BTP Device Select Device Kiosk Gate Ticket Chart Bag Tags Created with …" at bounding box center [884, 596] width 1136 height 1072
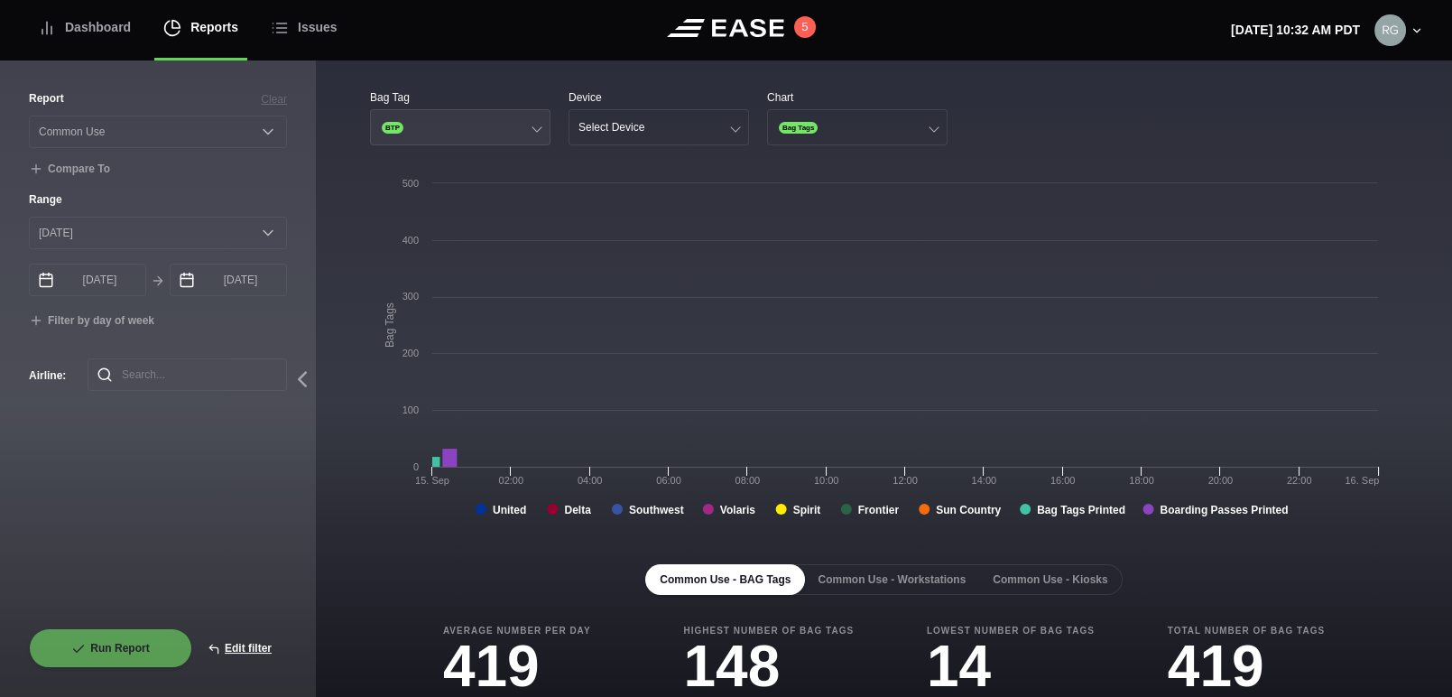
click at [544, 124] on button "BTP" at bounding box center [460, 127] width 181 height 36
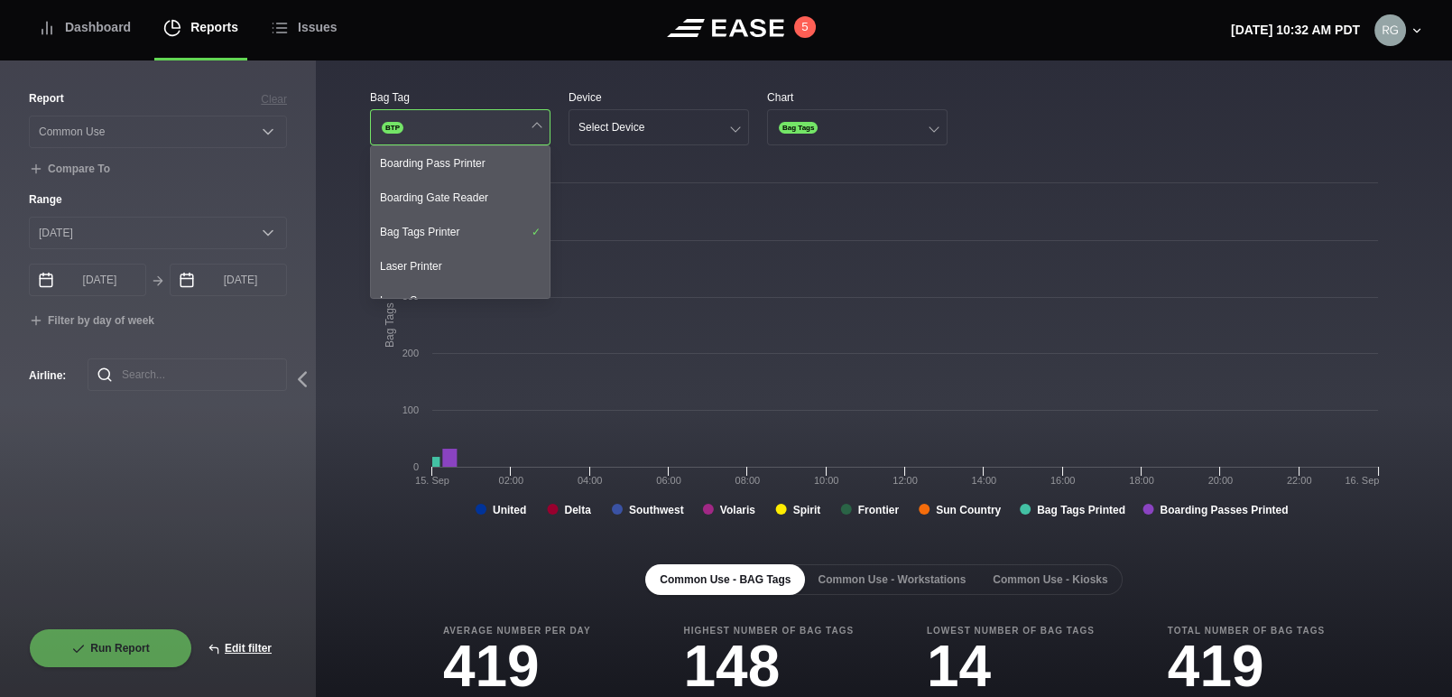
click at [544, 124] on button "BTP" at bounding box center [460, 127] width 181 height 36
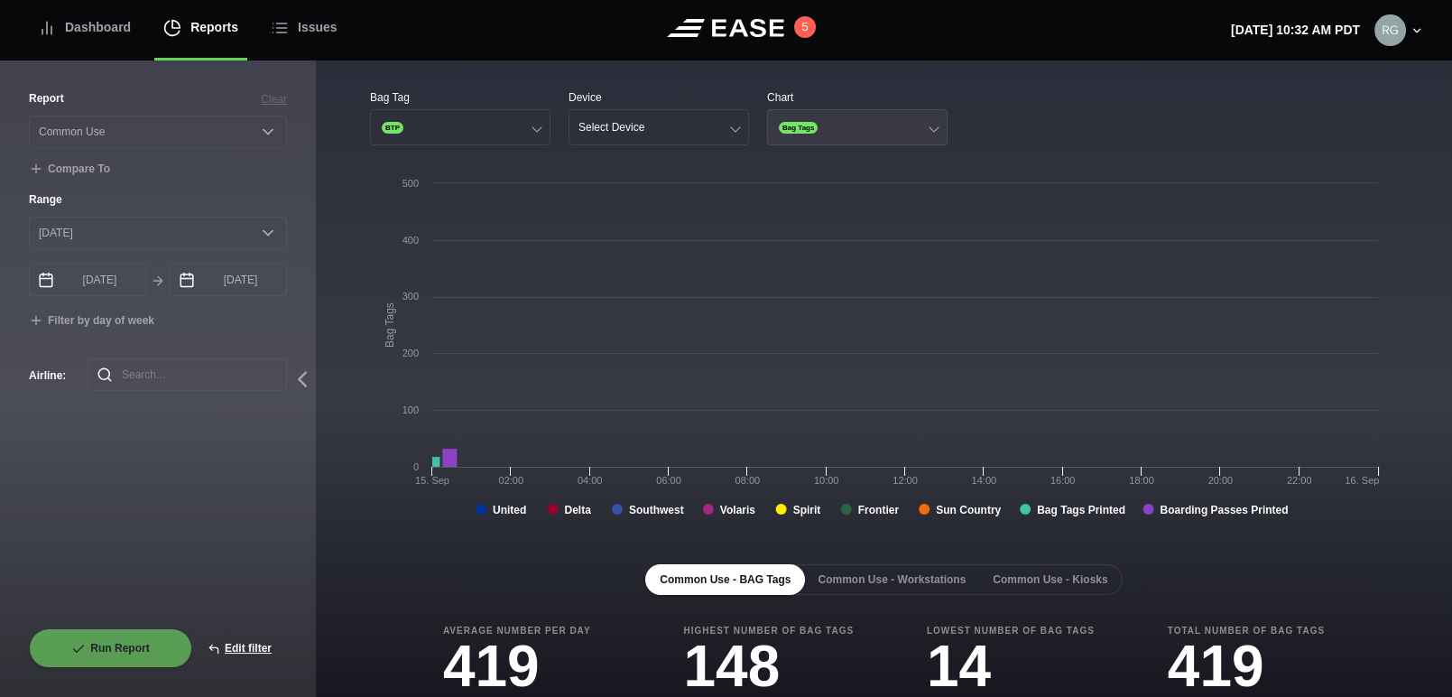
click at [873, 125] on button "Bag Tags" at bounding box center [857, 127] width 181 height 36
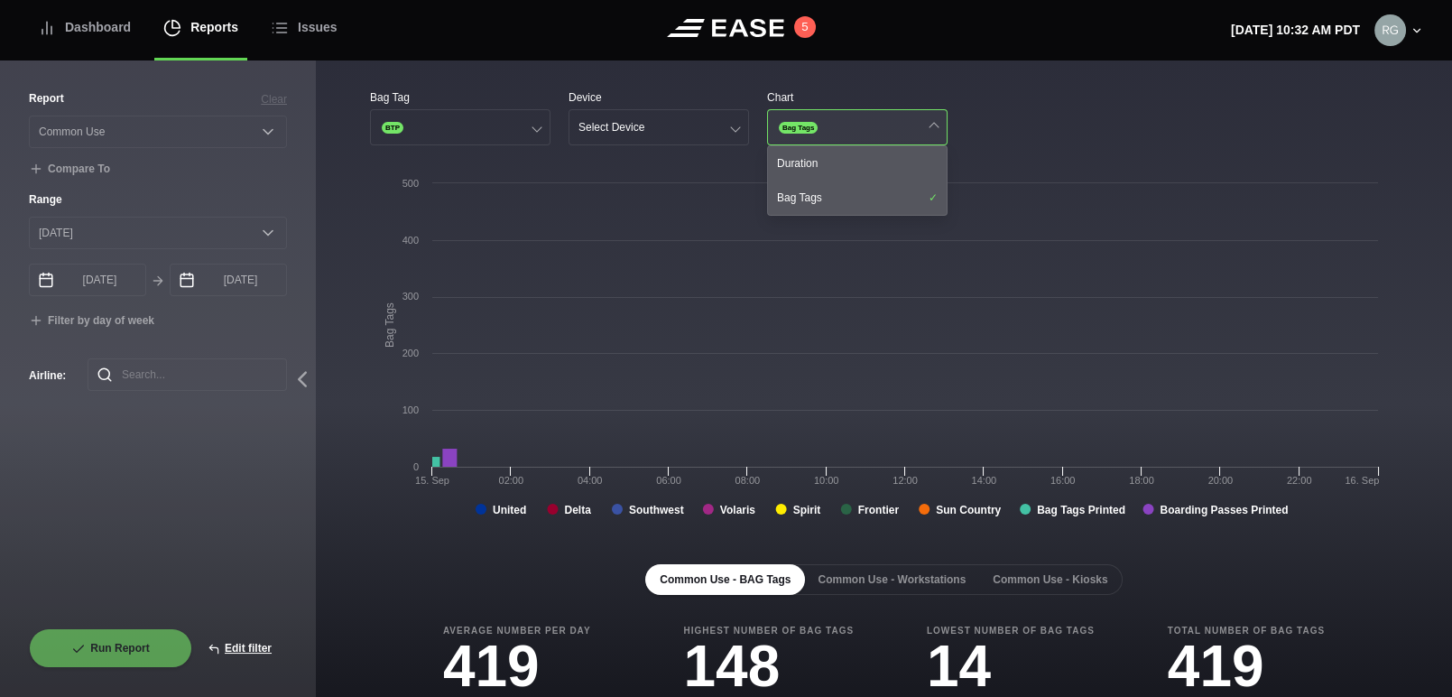
click at [874, 125] on button "Bag Tags" at bounding box center [857, 127] width 181 height 36
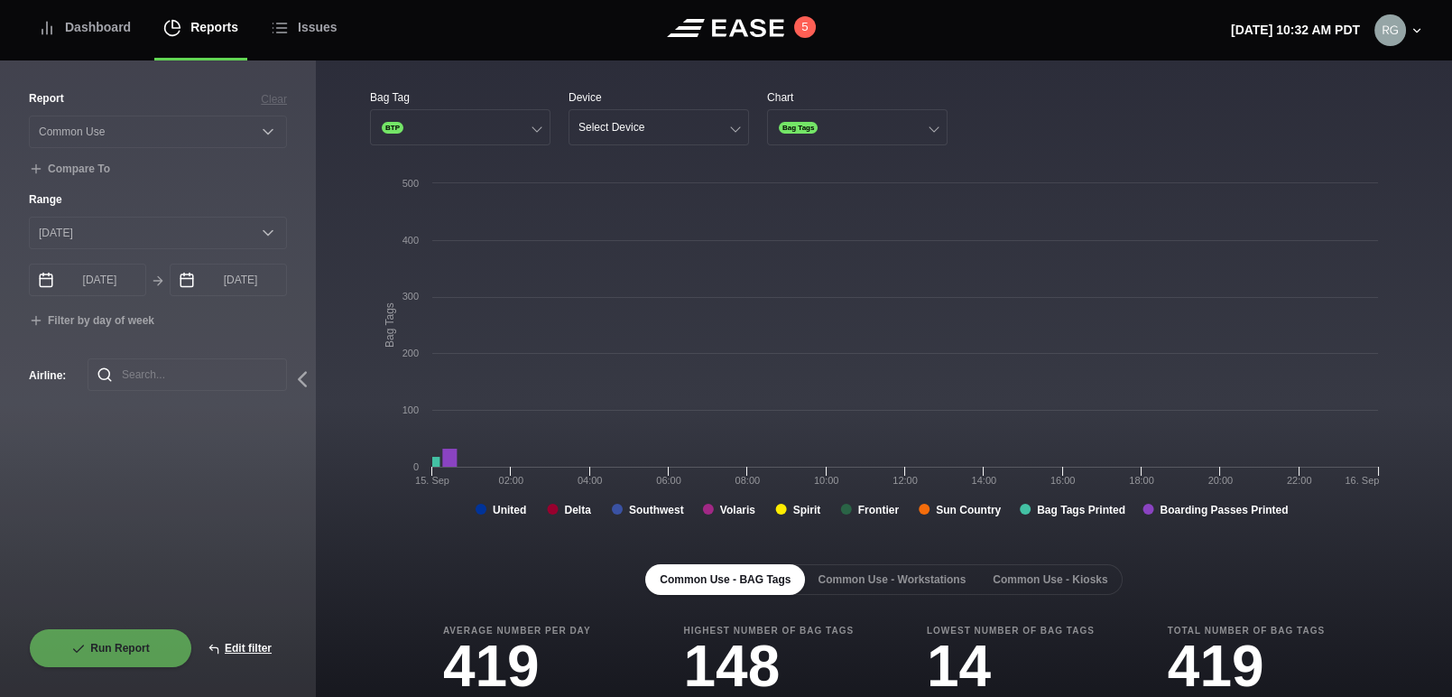
click at [1036, 125] on div "Bag Tag BTP Device Select Device Chart Bag Tags" at bounding box center [884, 117] width 1028 height 56
click at [29, 501] on div "Report Clear Select a report... Arrivals Common Use Daily Throughput Departures…" at bounding box center [158, 359] width 258 height 538
click at [540, 127] on div at bounding box center [537, 127] width 10 height 10
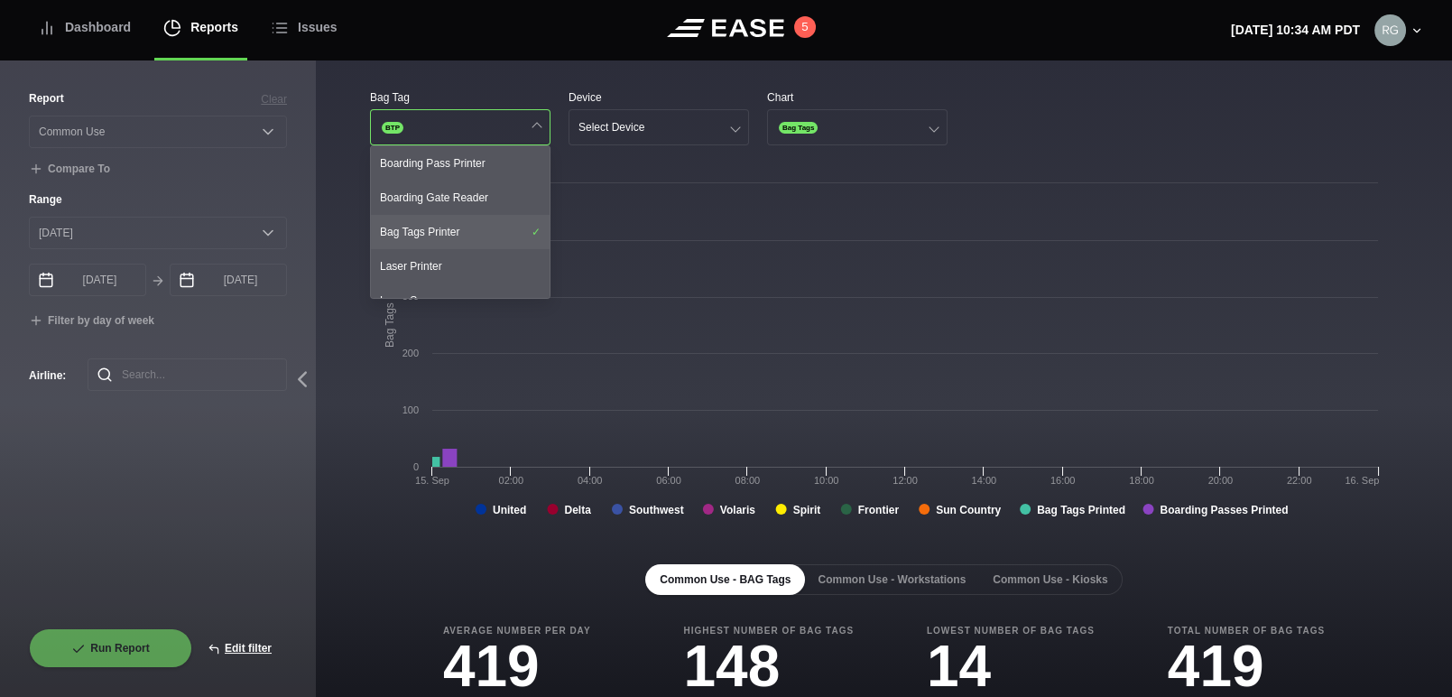
click at [420, 233] on div "Bag Tags Printer" at bounding box center [460, 232] width 179 height 34
click at [517, 93] on div "Bag Tag" at bounding box center [460, 97] width 181 height 16
click at [540, 85] on div "Bag Tag Select Bag Tag Boarding Pass Printer Boarding Gate Reader Bag Tags Prin…" at bounding box center [884, 596] width 1136 height 1072
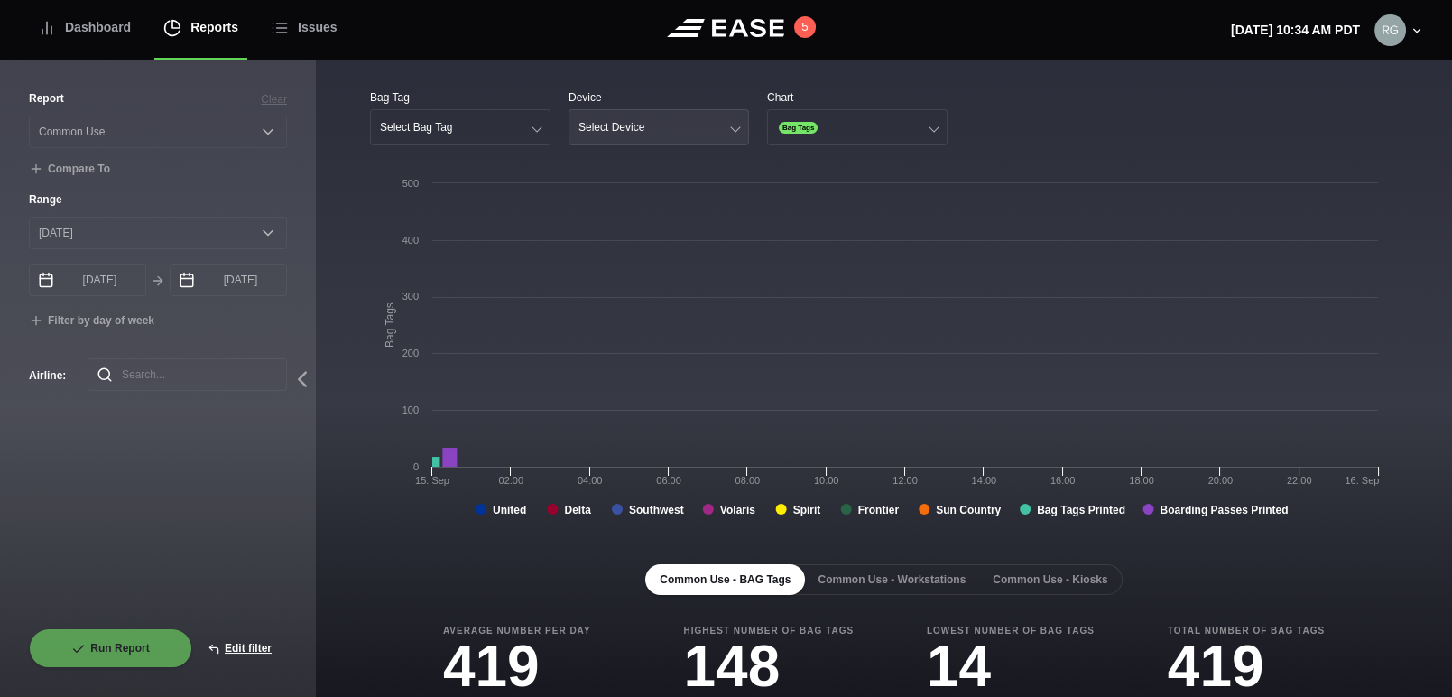
click at [718, 128] on button "Select Device" at bounding box center [659, 127] width 181 height 36
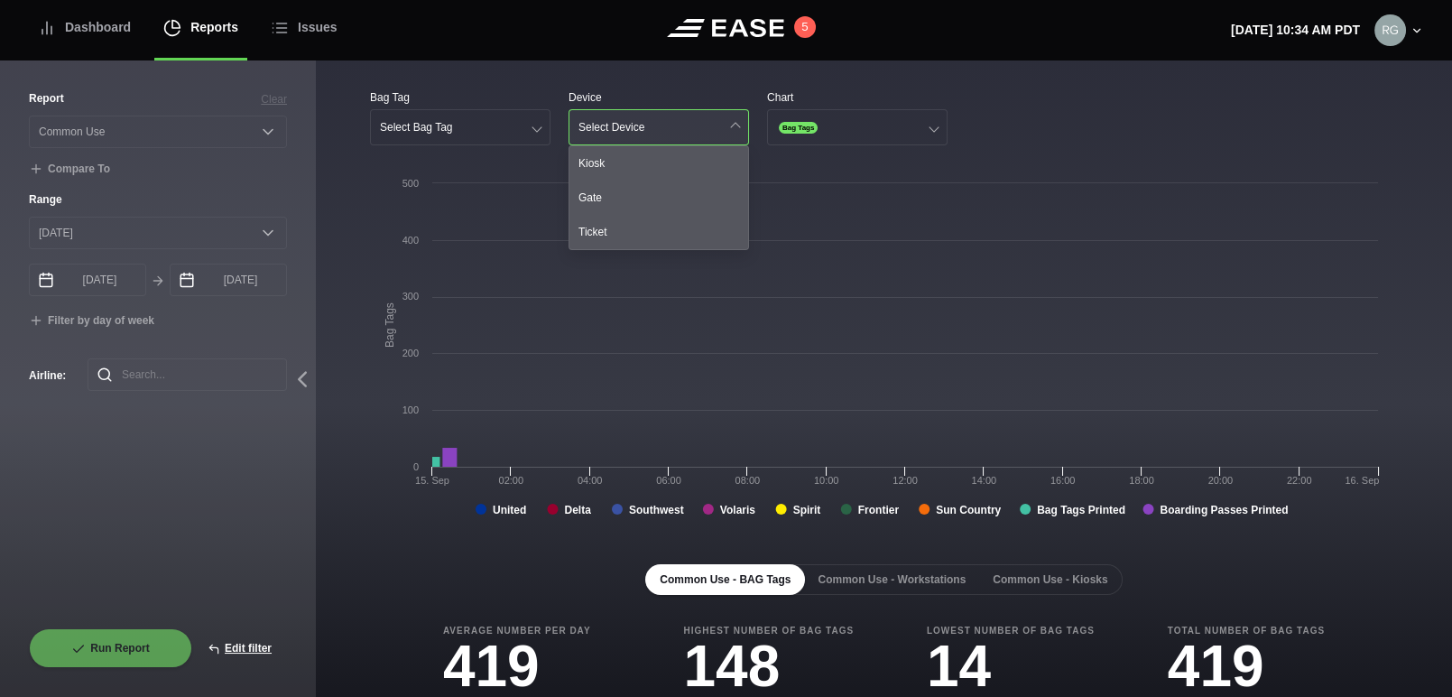
click at [718, 128] on button "Select Device" at bounding box center [659, 127] width 181 height 36
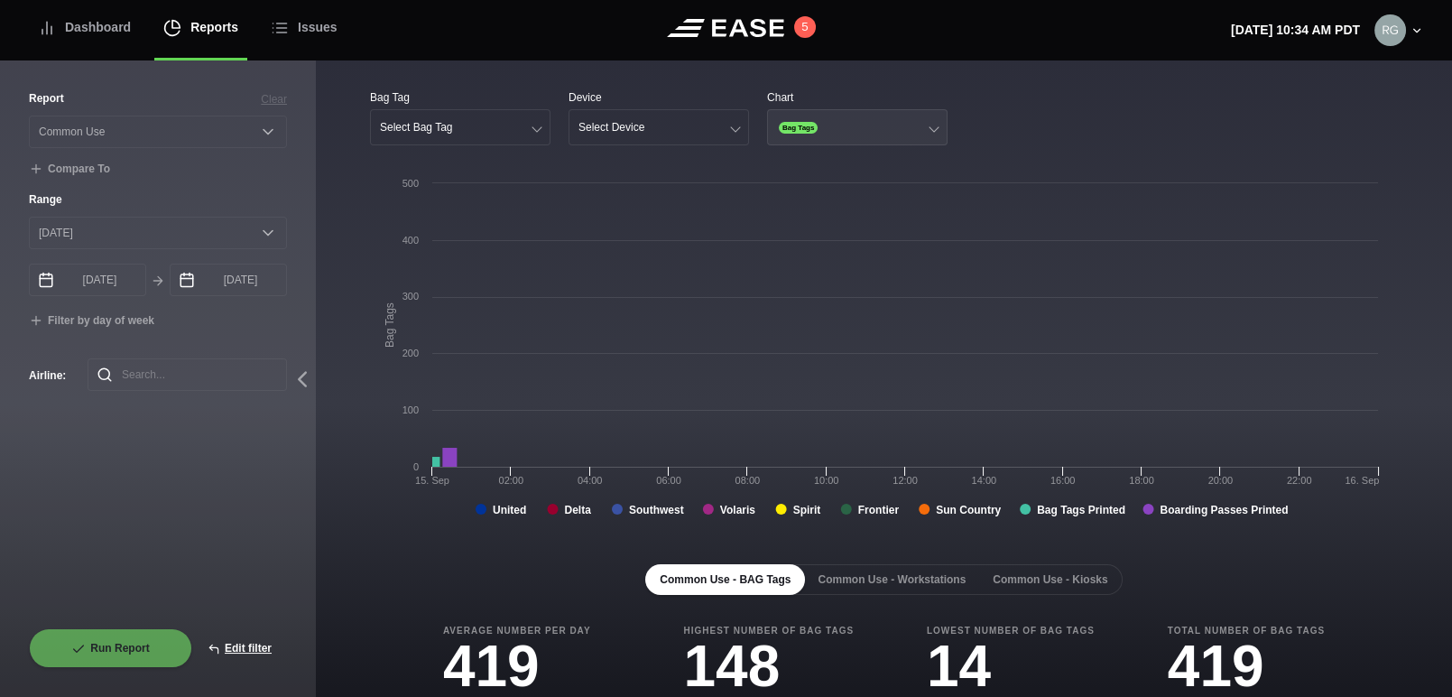
click at [881, 130] on button "Bag Tags" at bounding box center [857, 127] width 181 height 36
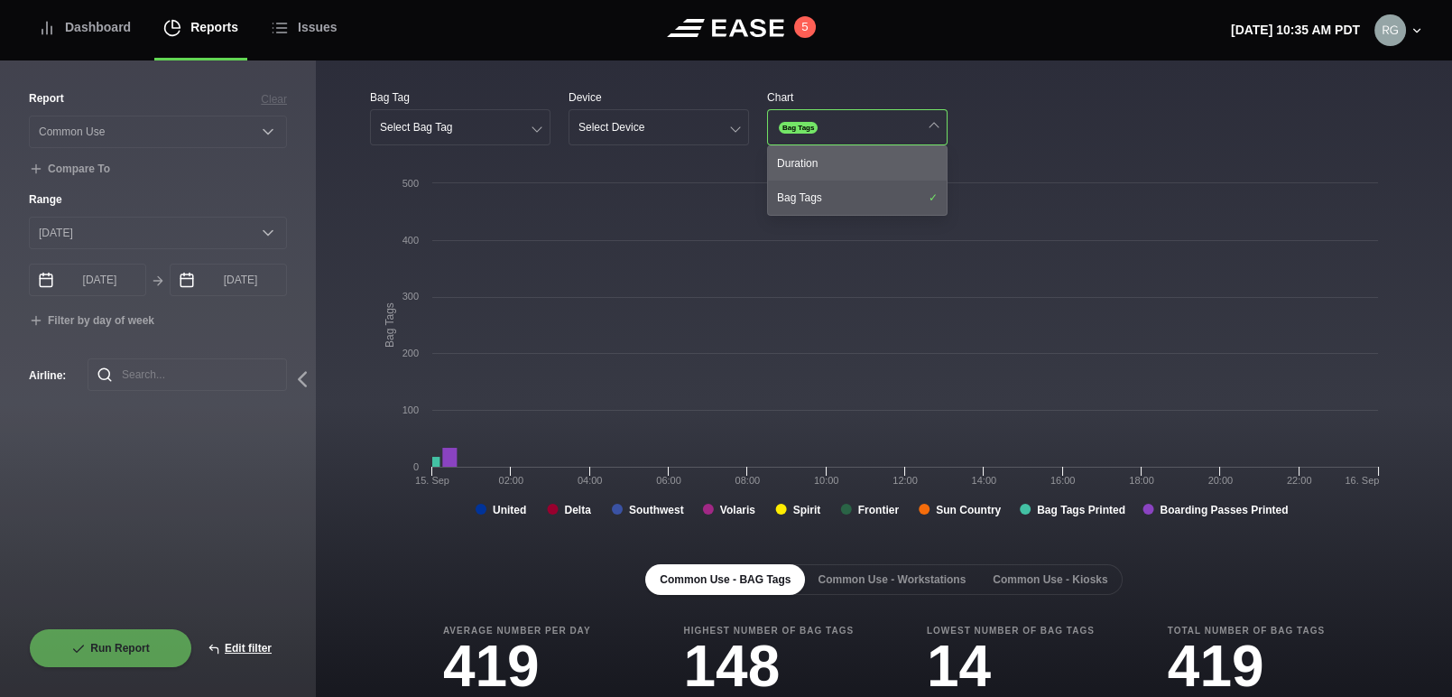
click at [852, 160] on div "Duration" at bounding box center [857, 163] width 179 height 34
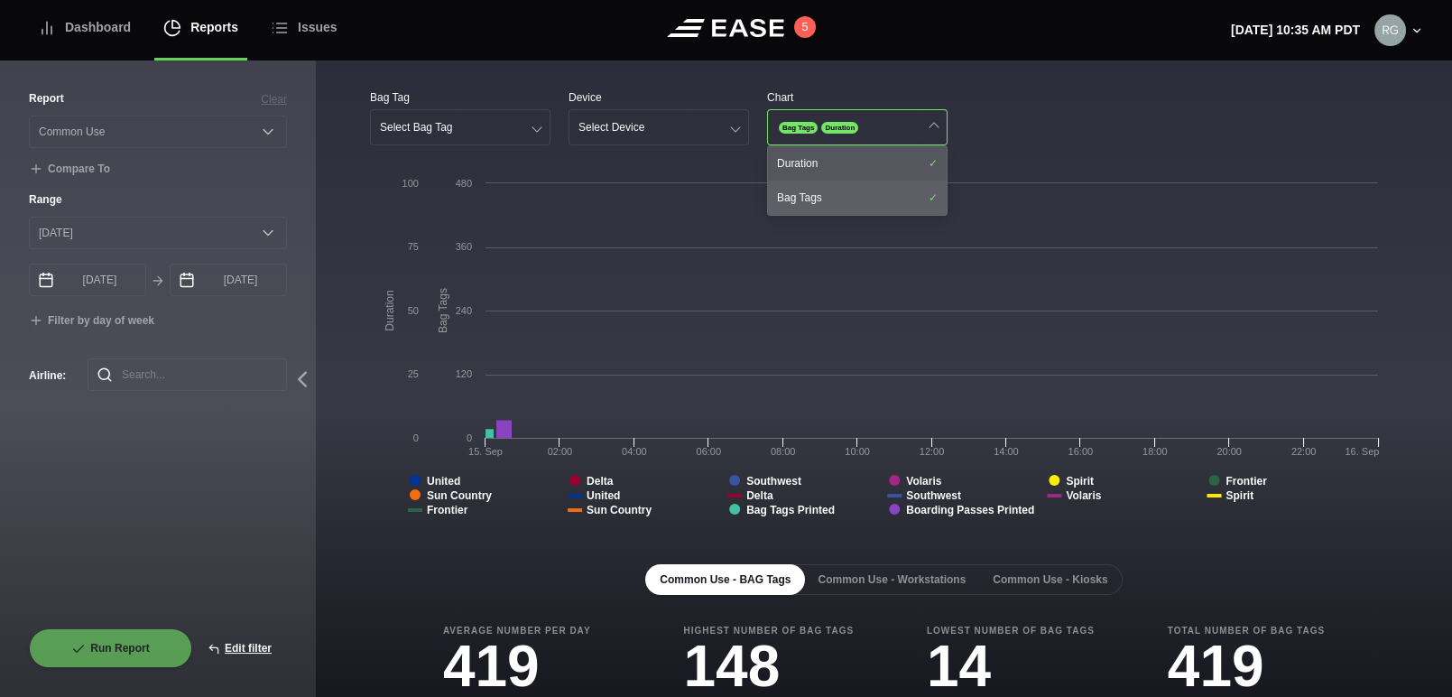
click at [873, 199] on div "Bag Tags" at bounding box center [857, 198] width 179 height 34
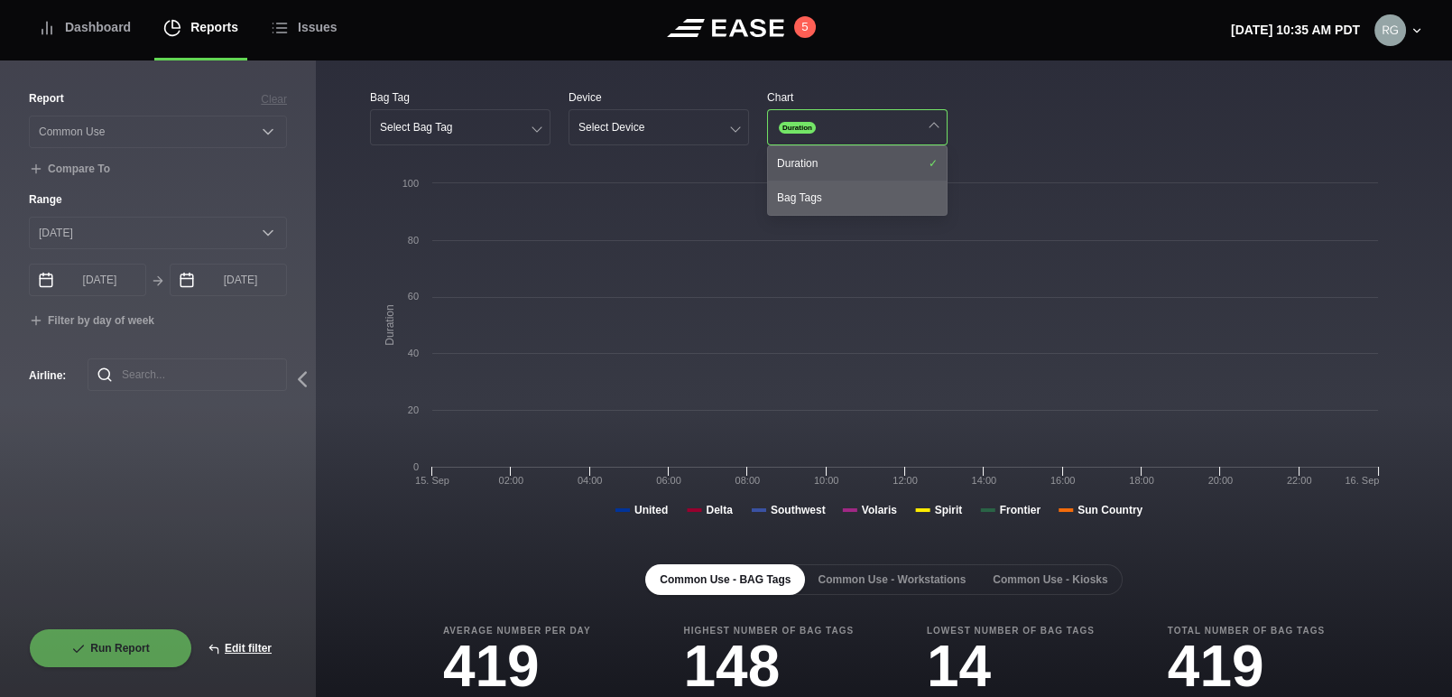
click at [857, 208] on div "Bag Tags" at bounding box center [857, 198] width 179 height 34
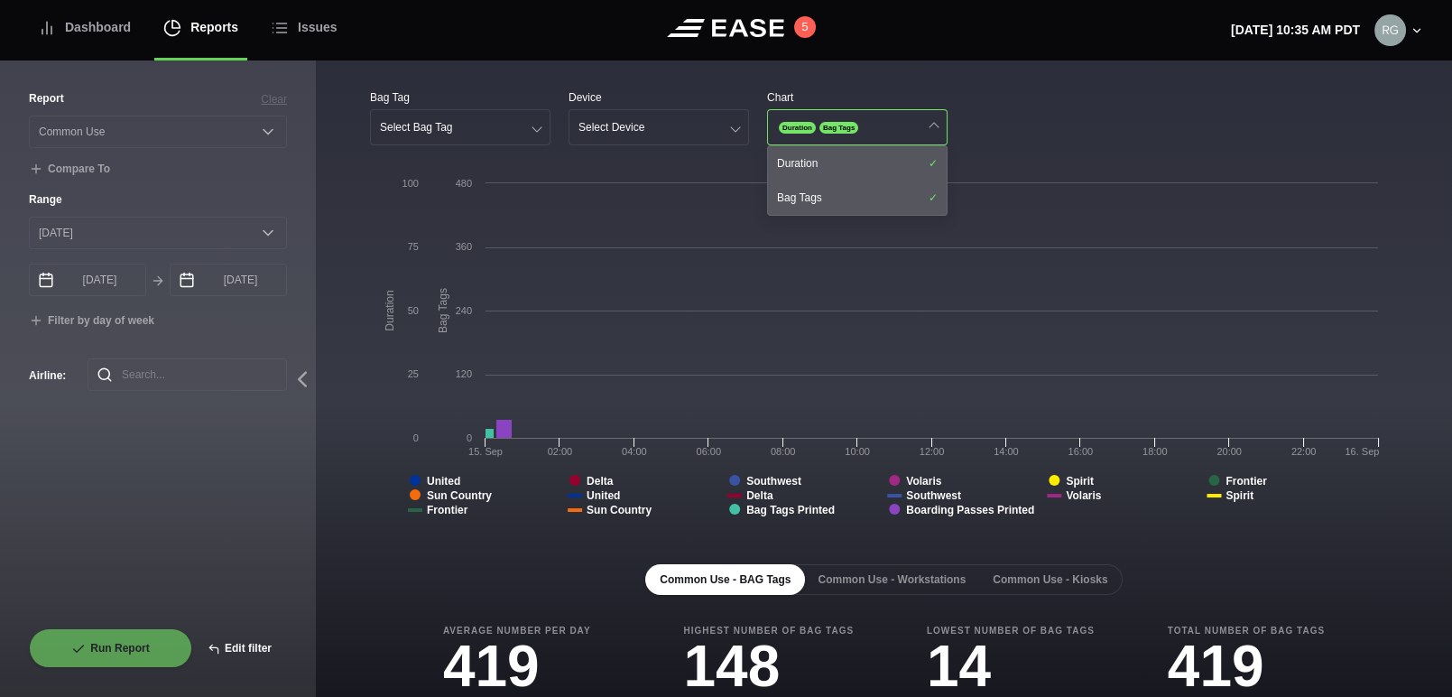
click at [250, 643] on button "Edit filter" at bounding box center [239, 648] width 95 height 40
select select "Common Use"
select select "0"
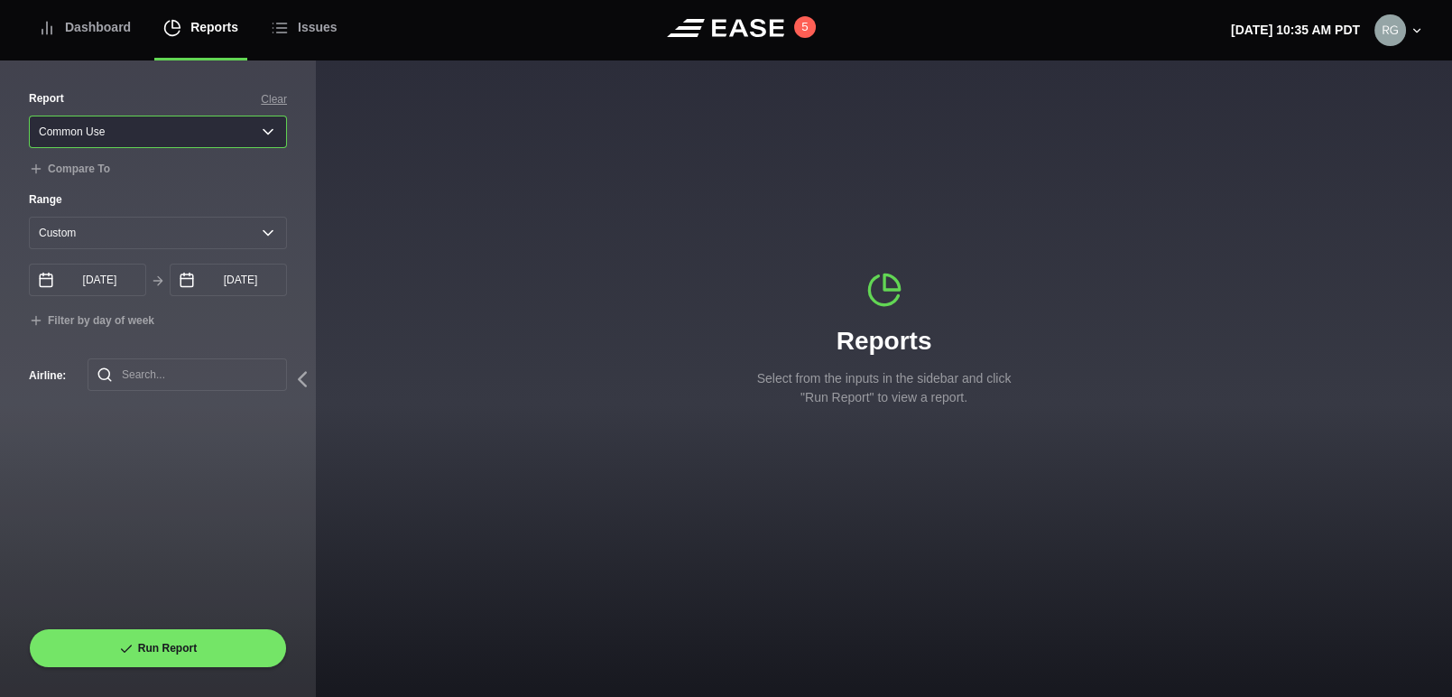
click at [248, 129] on select "Select a report... Arrivals Common Use Daily Throughput Departures Passenger Pr…" at bounding box center [158, 132] width 258 height 32
click at [29, 116] on select "Select a report... Arrivals Common Use Daily Throughput Departures Passenger Pr…" at bounding box center [158, 132] width 258 height 32
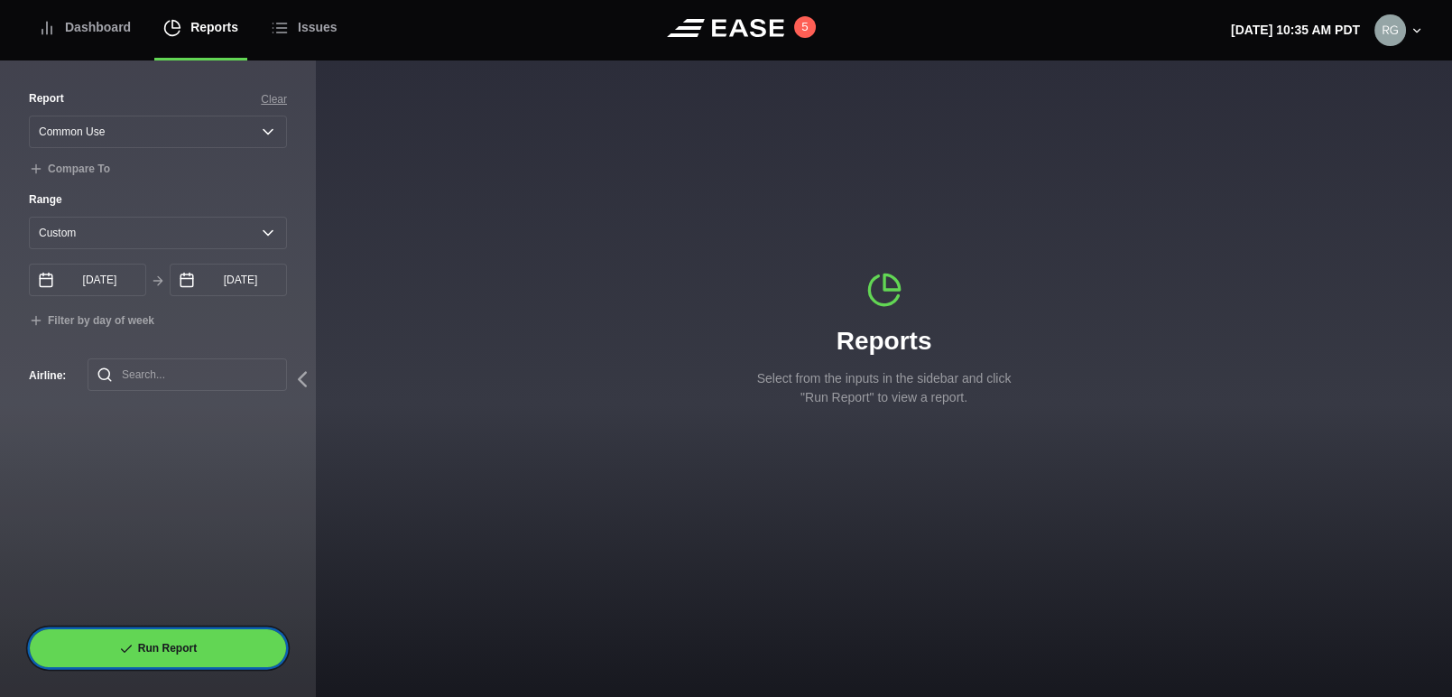
click at [190, 631] on button "Run Report" at bounding box center [158, 648] width 258 height 40
select select "Common Use"
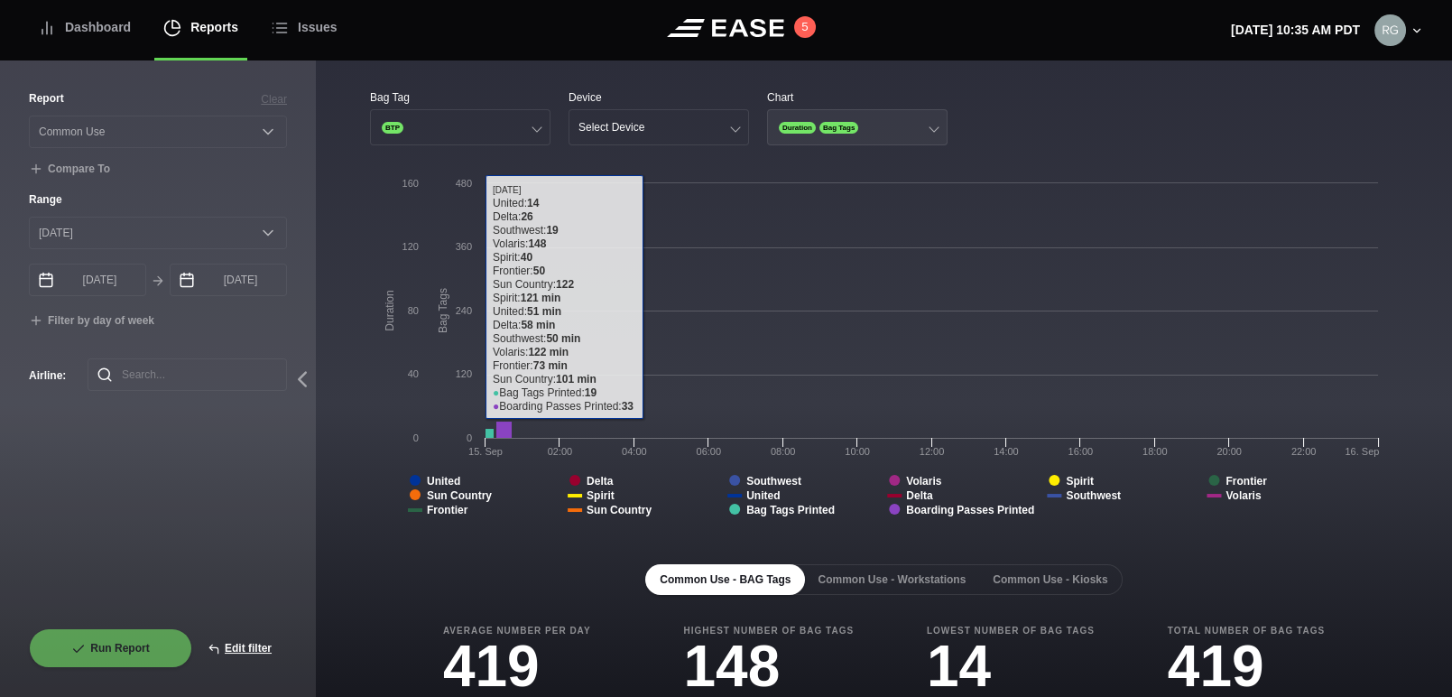
click at [893, 118] on button "Duration Bag Tags" at bounding box center [857, 127] width 181 height 36
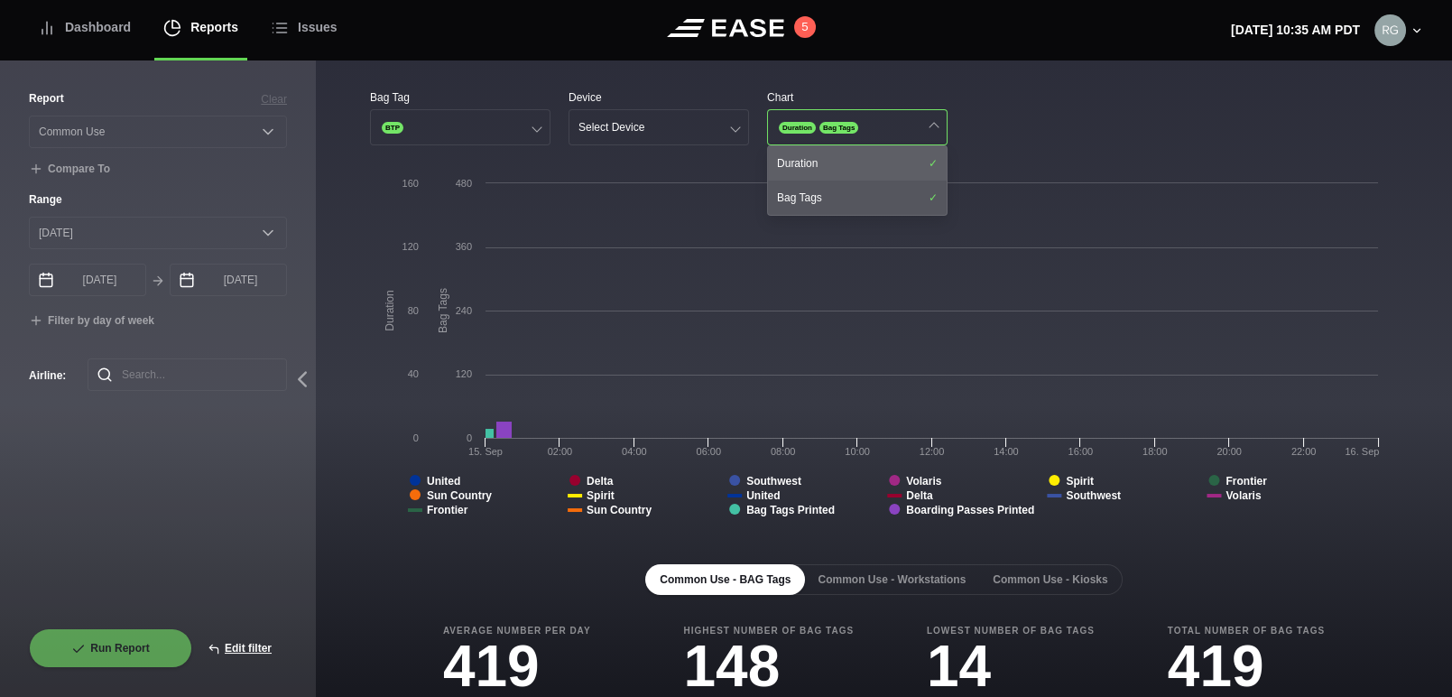
click at [894, 160] on div "Duration" at bounding box center [857, 163] width 179 height 34
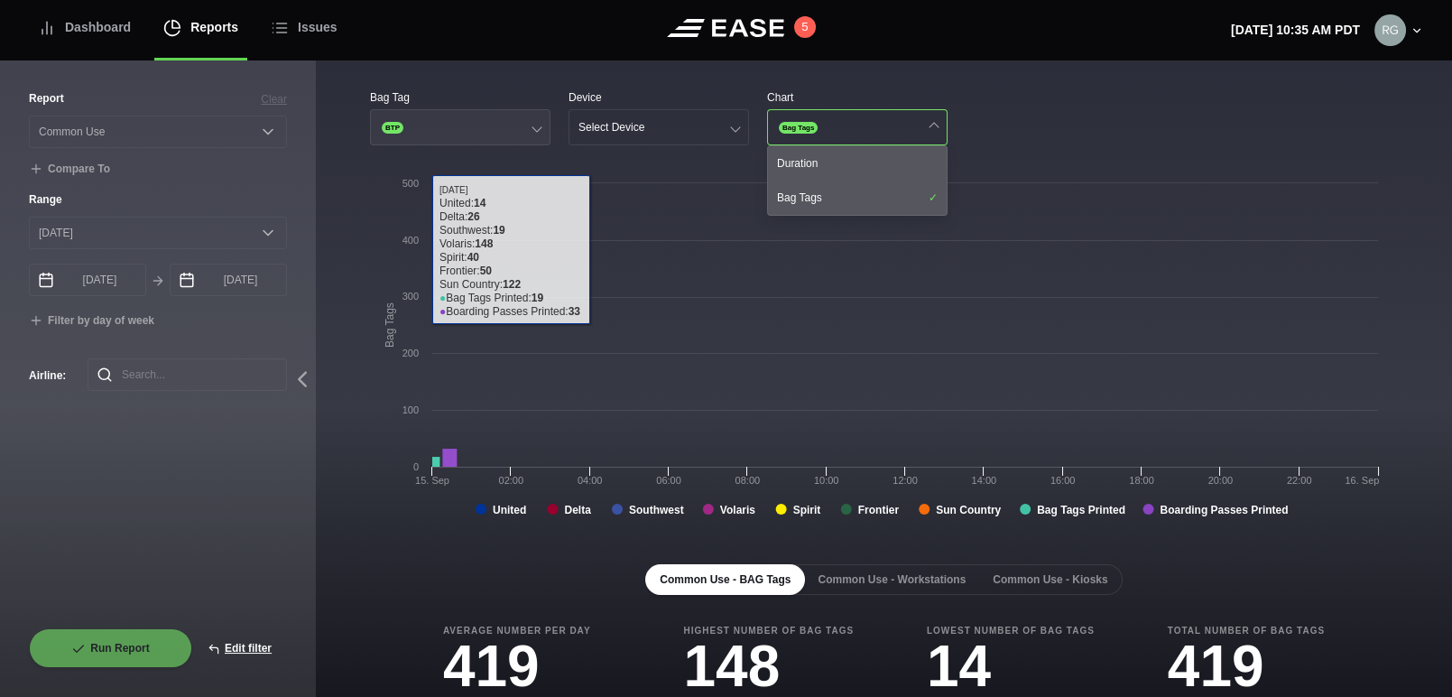
click at [532, 117] on button "BTP" at bounding box center [460, 127] width 181 height 36
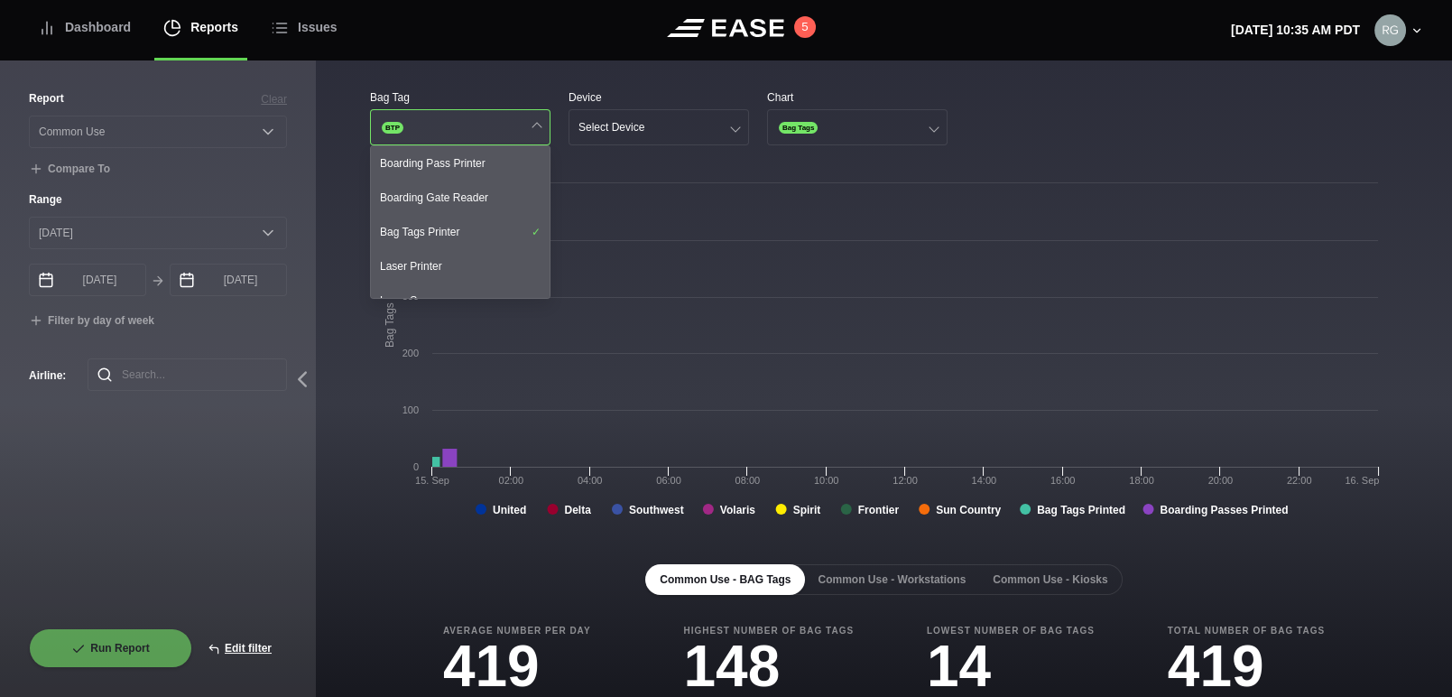
click at [532, 117] on button "BTP" at bounding box center [460, 127] width 181 height 36
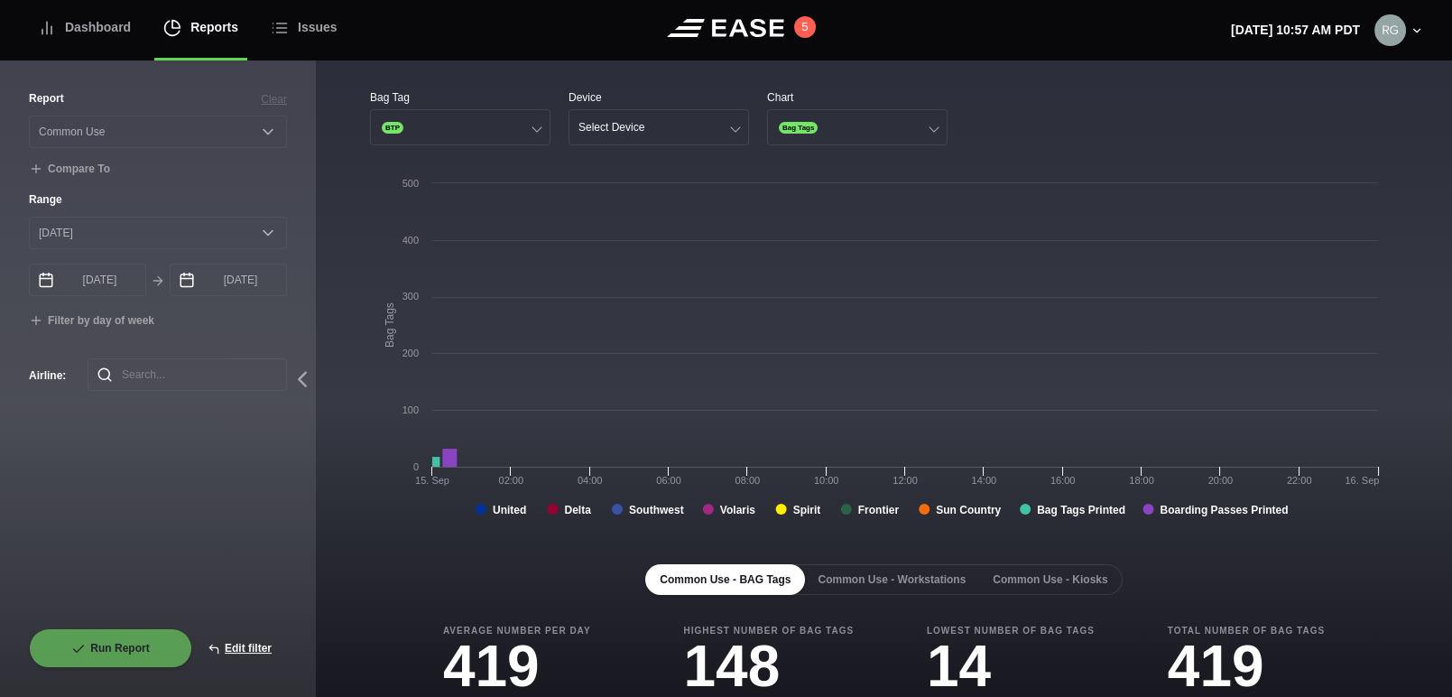
click at [123, 519] on div "Report Clear Select a report... Arrivals Common Use Daily Throughput Departures…" at bounding box center [158, 359] width 258 height 538
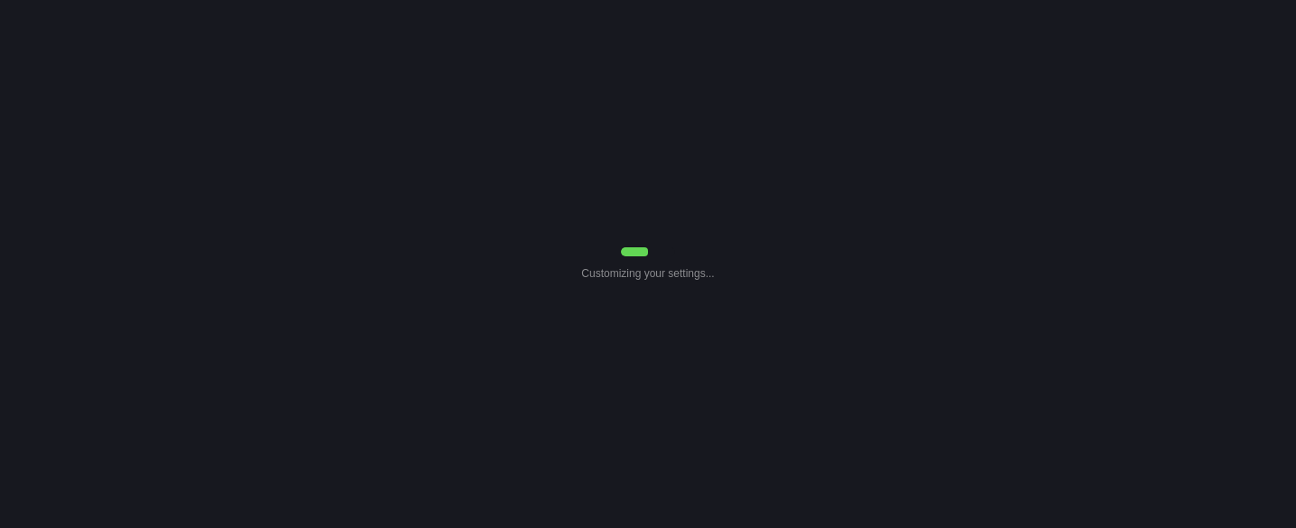
select select "Common Use"
